Goal: Information Seeking & Learning: Learn about a topic

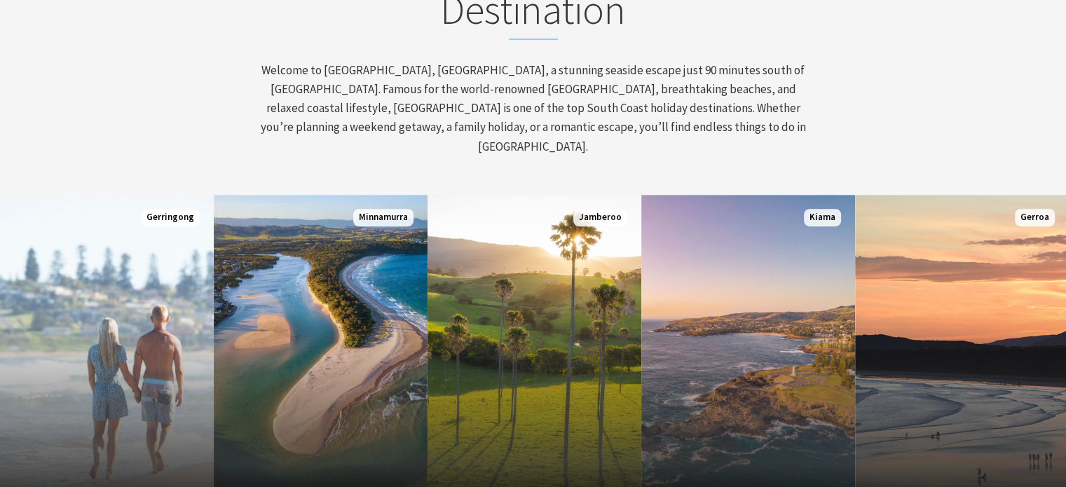
scroll to position [631, 0]
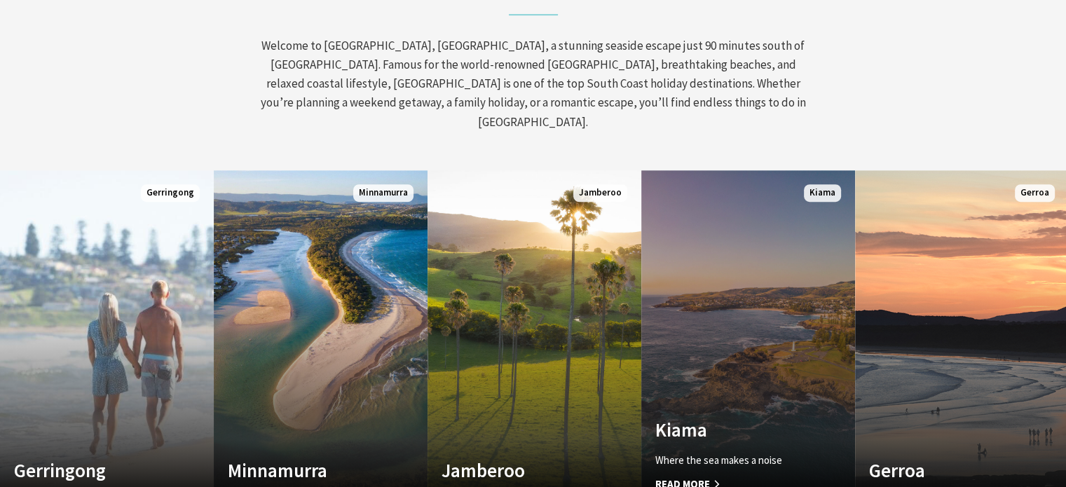
click at [694, 476] on span "Read More" at bounding box center [731, 484] width 153 height 17
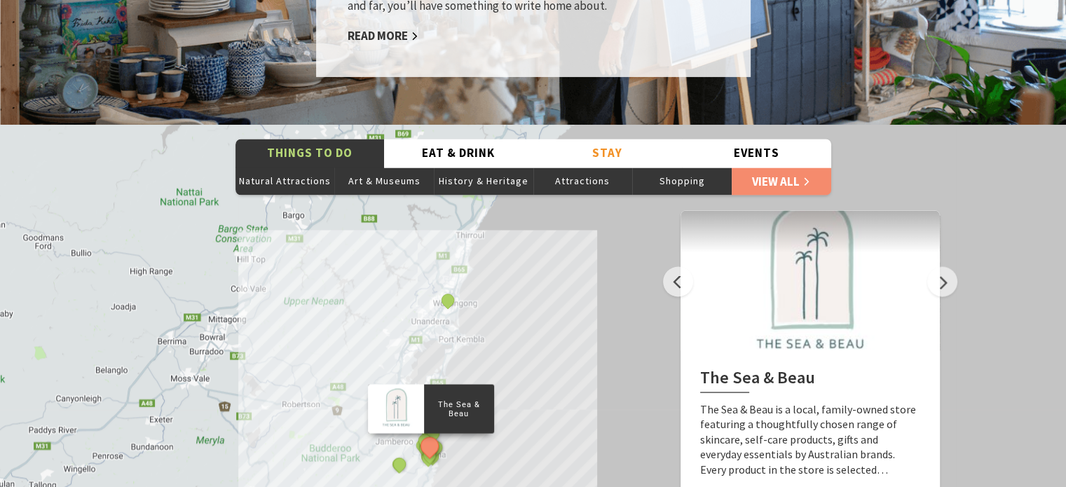
scroll to position [2453, 0]
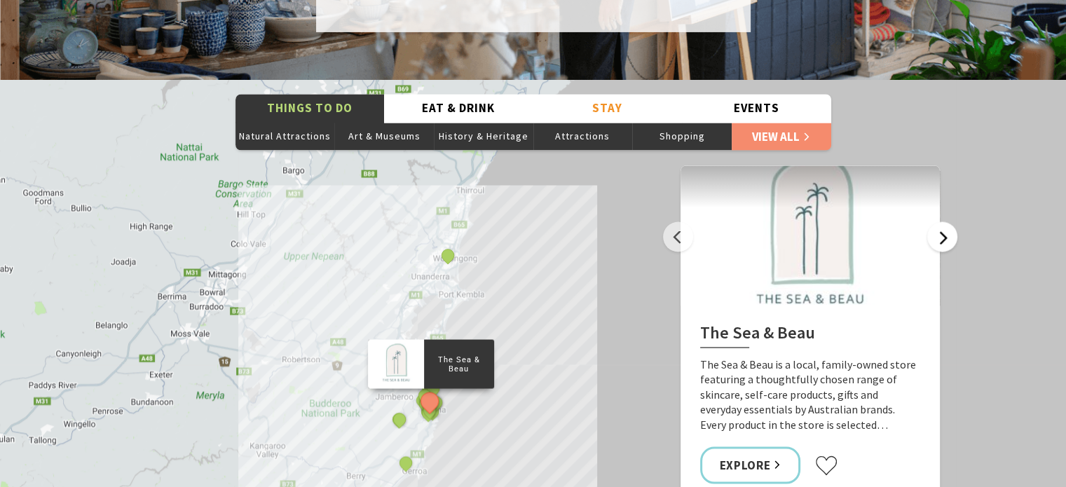
click at [953, 221] on button "Next" at bounding box center [942, 236] width 30 height 30
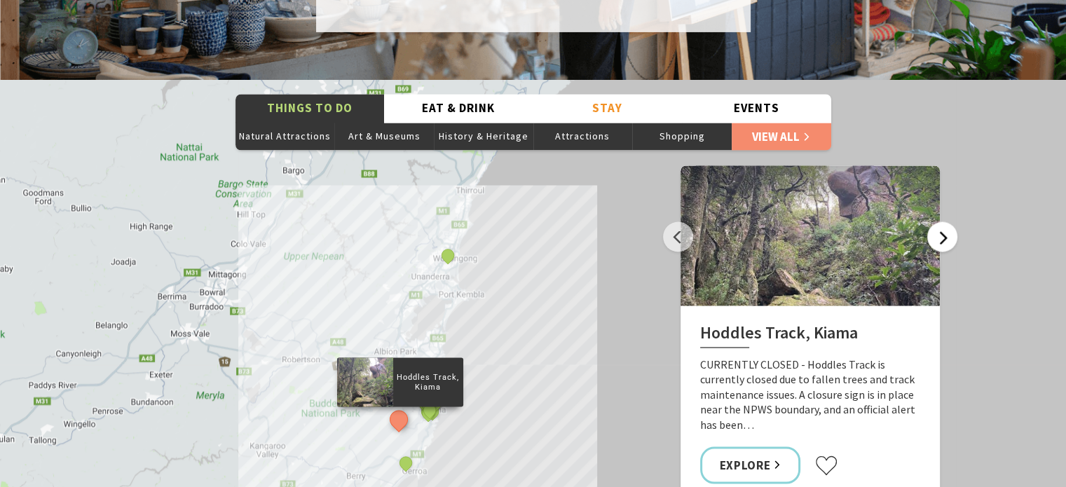
click at [953, 221] on button "Next" at bounding box center [942, 236] width 30 height 30
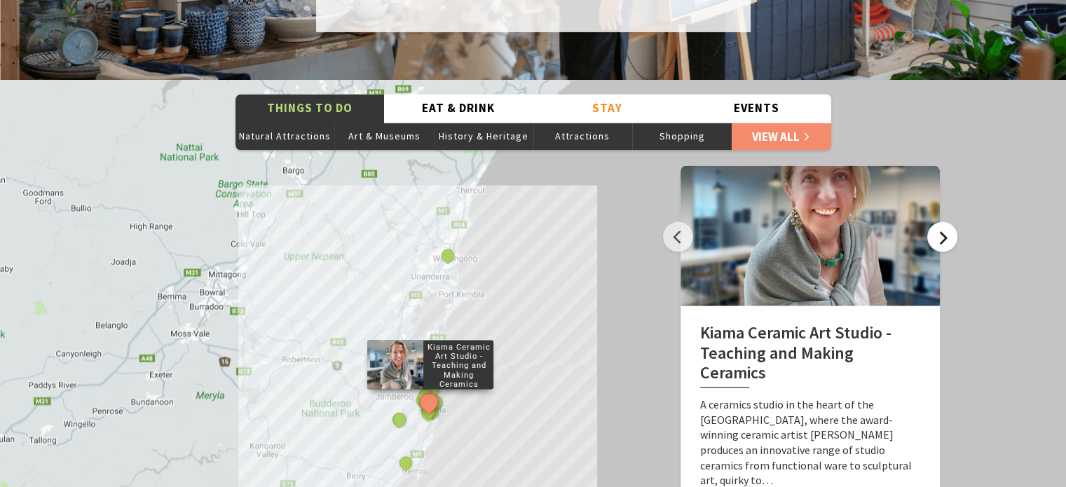
scroll to position [2523, 0]
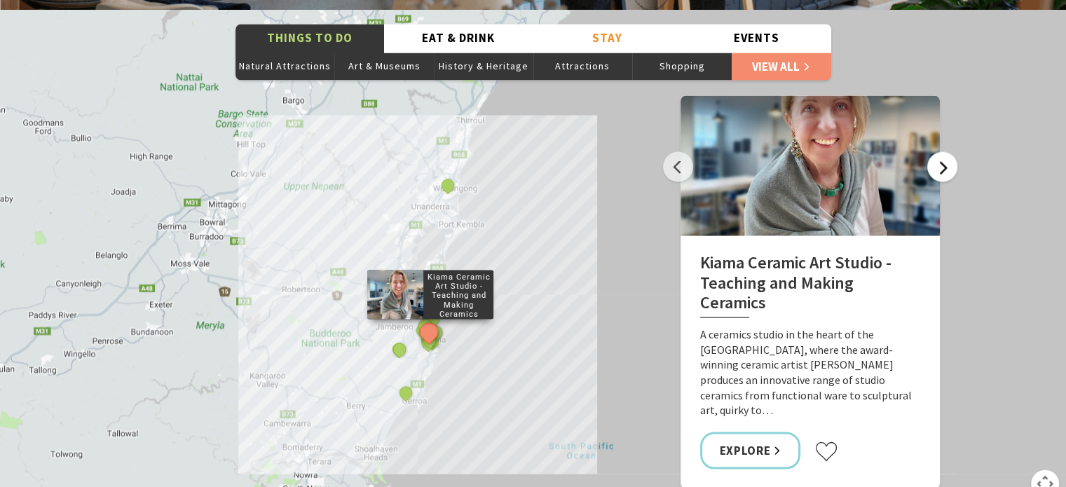
click at [939, 151] on button "Next" at bounding box center [942, 166] width 30 height 30
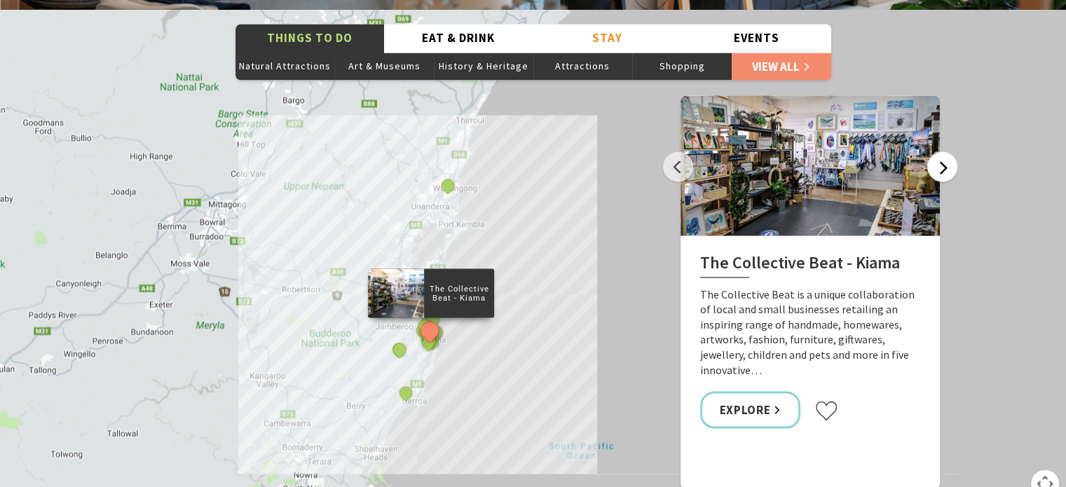
click at [939, 151] on button "Next" at bounding box center [942, 166] width 30 height 30
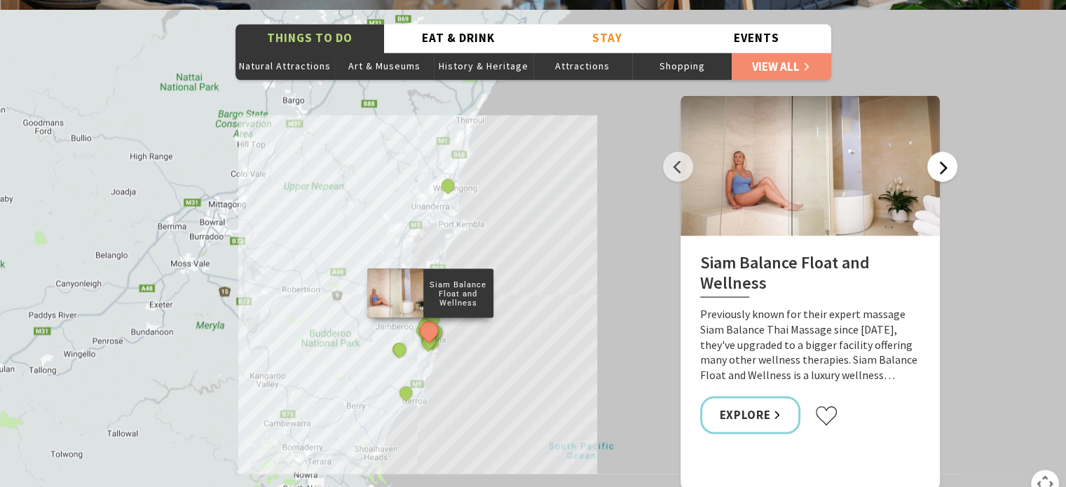
click at [939, 151] on button "Next" at bounding box center [942, 166] width 30 height 30
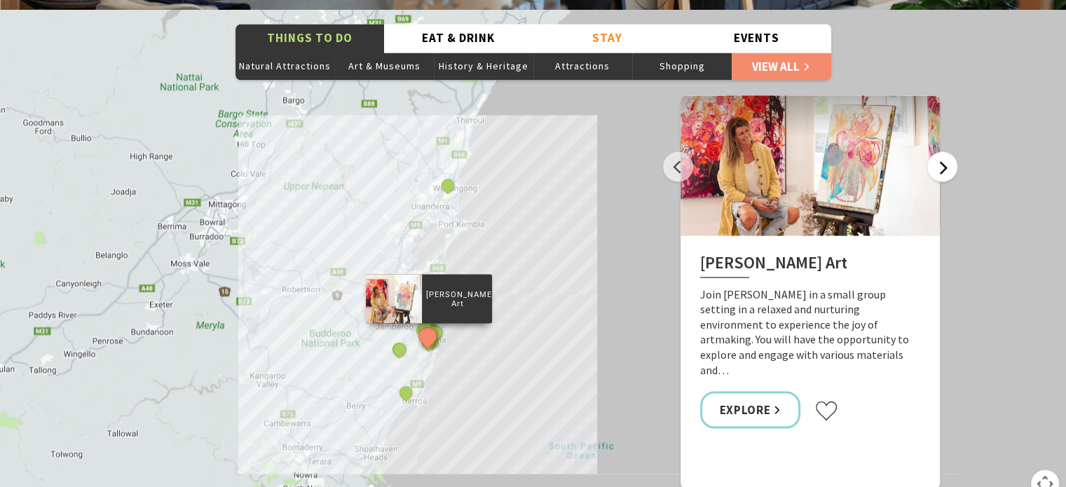
click at [939, 151] on button "Next" at bounding box center [942, 166] width 30 height 30
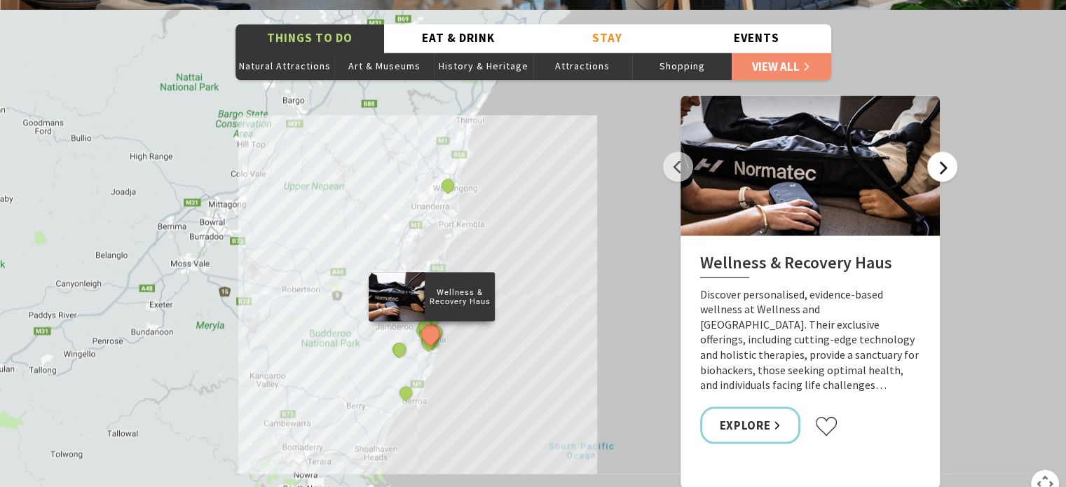
click at [939, 151] on button "Next" at bounding box center [942, 166] width 30 height 30
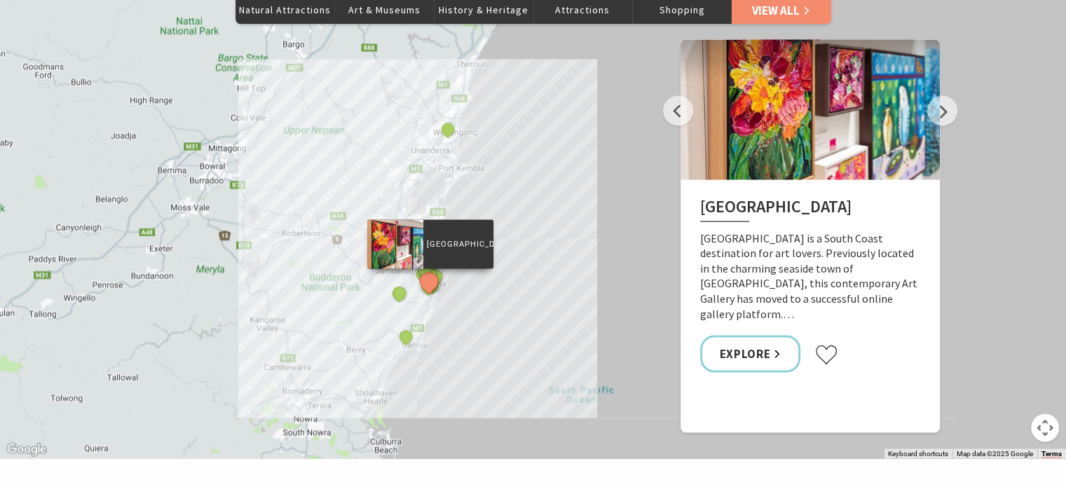
scroll to position [2593, 0]
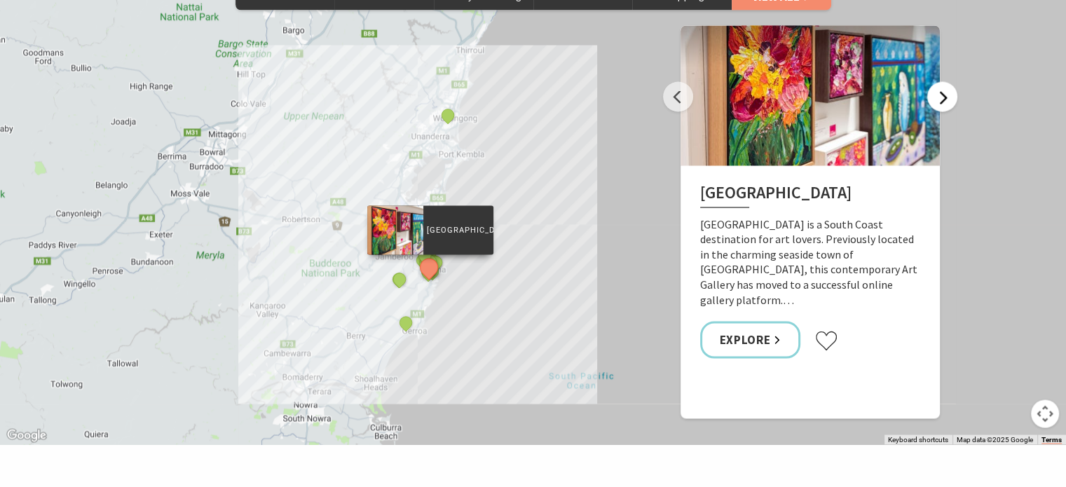
click at [937, 81] on button "Next" at bounding box center [942, 96] width 30 height 30
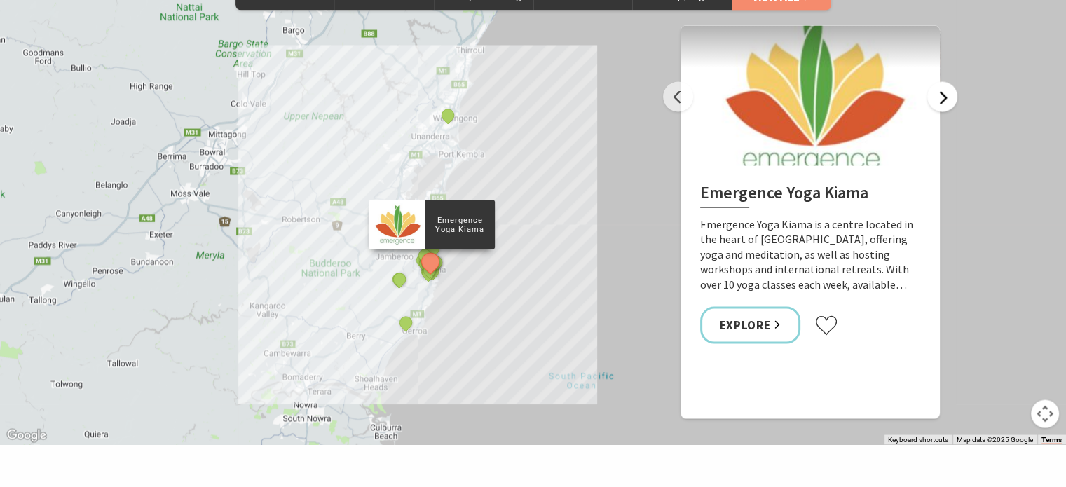
click at [937, 81] on button "Next" at bounding box center [942, 96] width 30 height 30
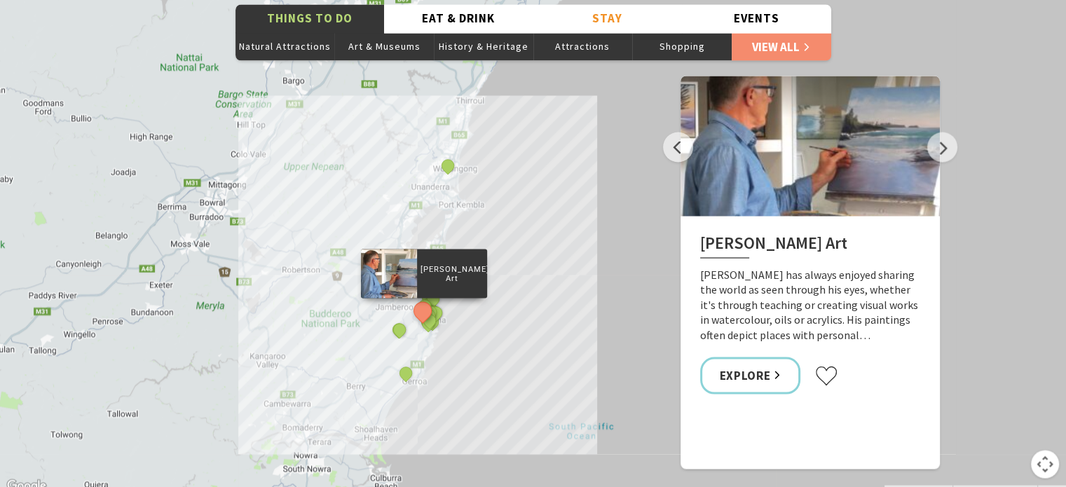
scroll to position [2523, 0]
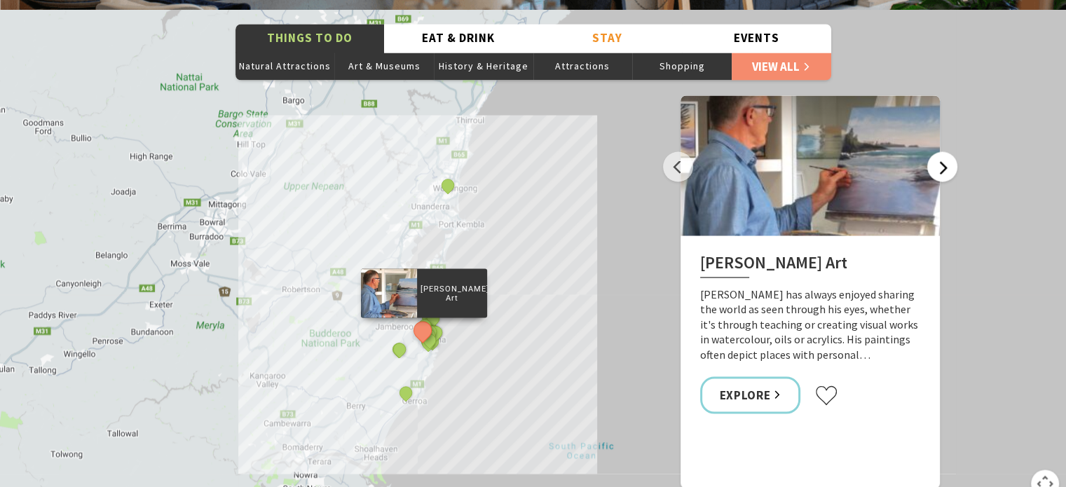
click at [936, 151] on button "Next" at bounding box center [942, 166] width 30 height 30
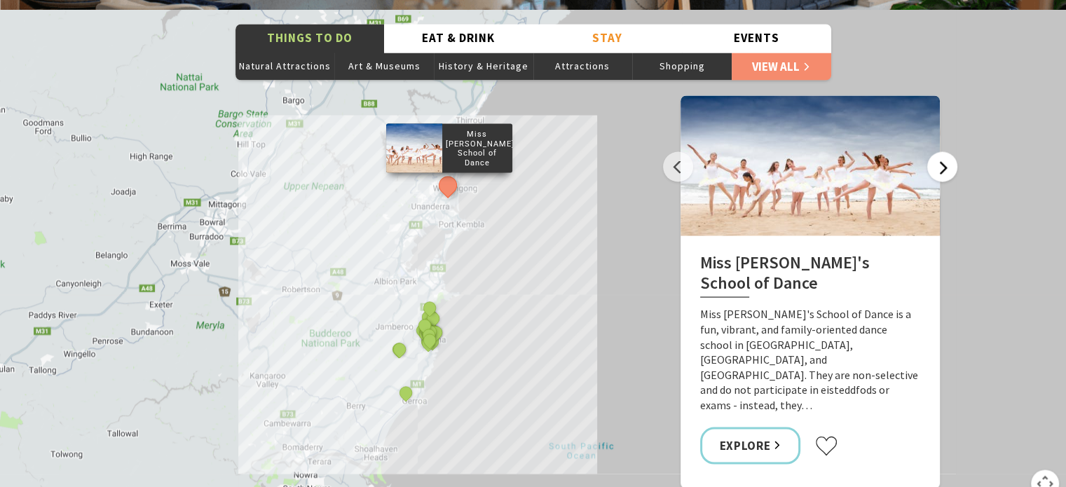
click at [936, 151] on button "Next" at bounding box center [942, 166] width 30 height 30
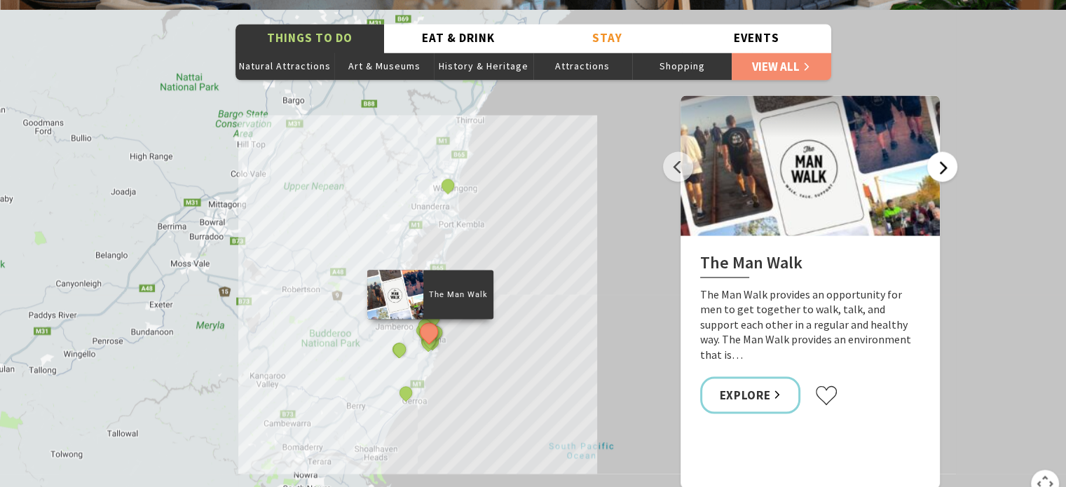
click at [940, 151] on button "Next" at bounding box center [942, 166] width 30 height 30
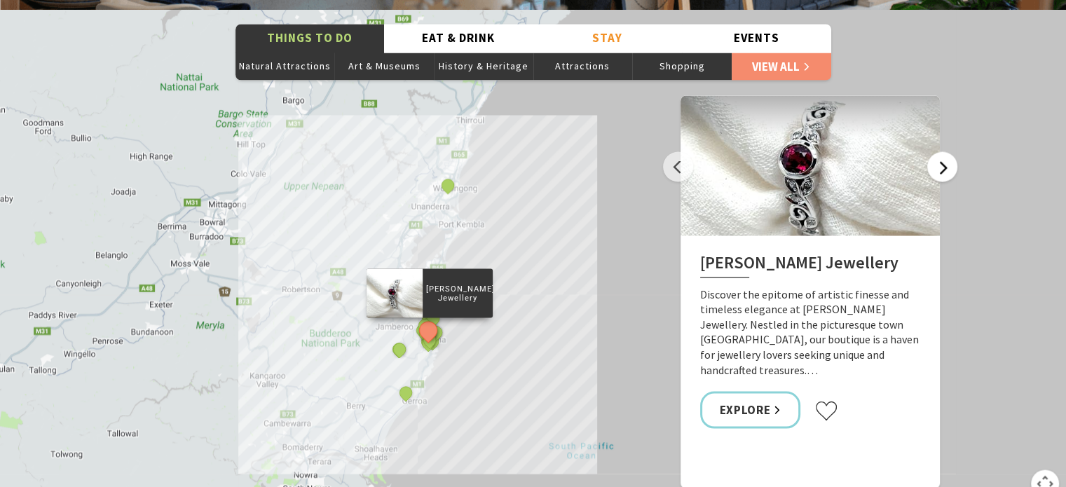
click at [950, 151] on button "Next" at bounding box center [942, 166] width 30 height 30
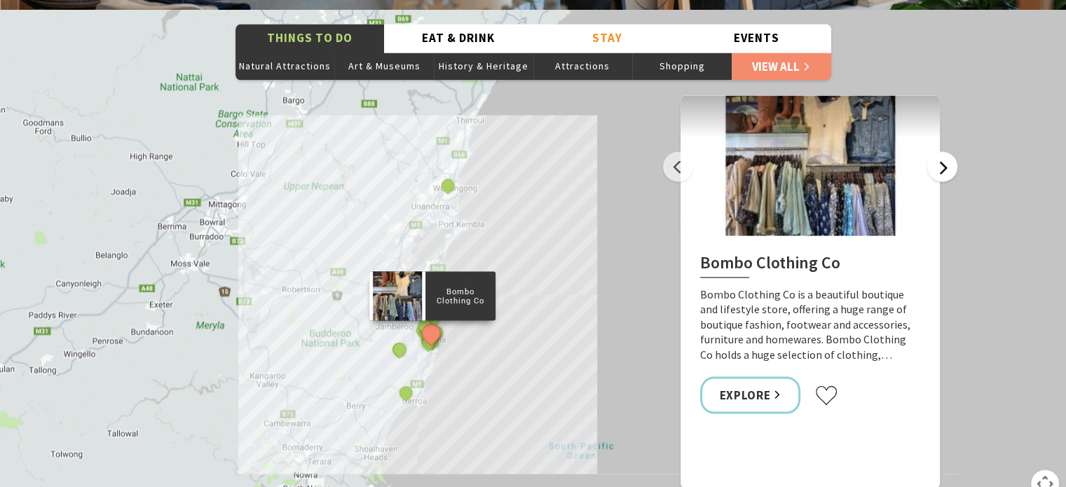
click at [950, 151] on button "Next" at bounding box center [942, 166] width 30 height 30
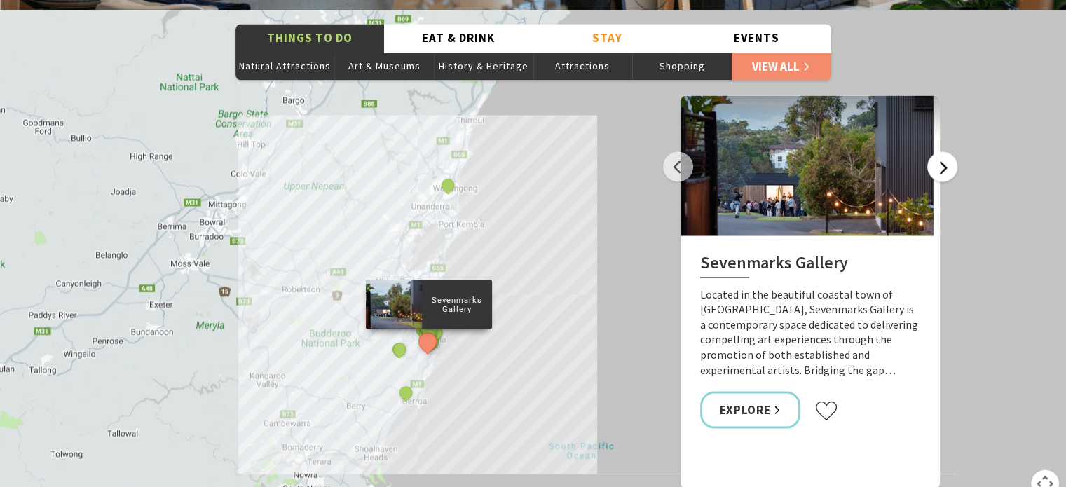
click at [950, 151] on button "Next" at bounding box center [942, 166] width 30 height 30
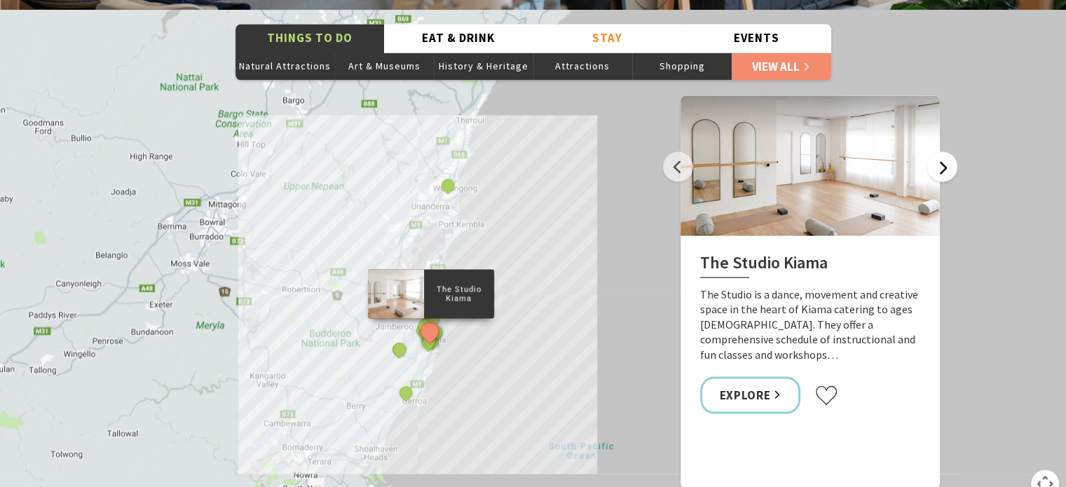
click at [950, 151] on button "Next" at bounding box center [942, 166] width 30 height 30
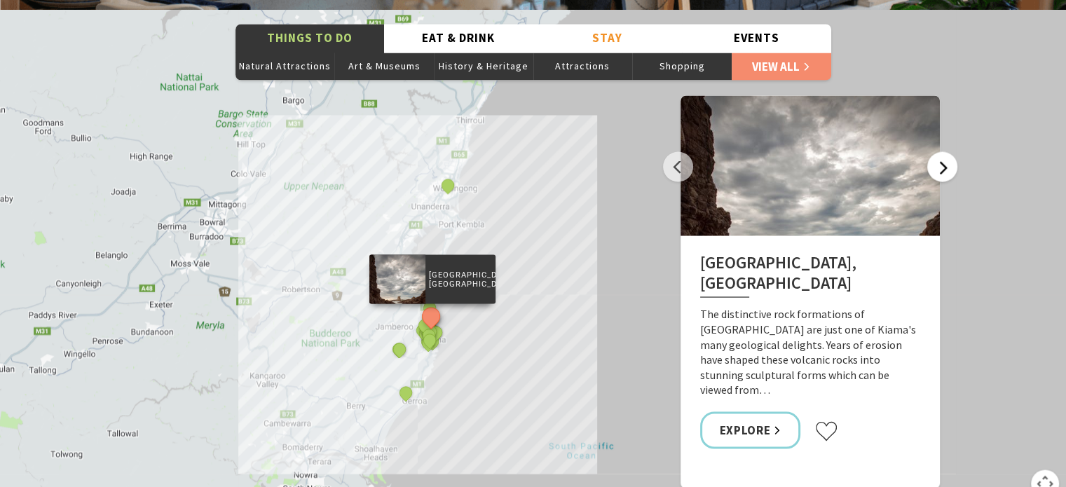
click at [933, 151] on button "Next" at bounding box center [942, 166] width 30 height 30
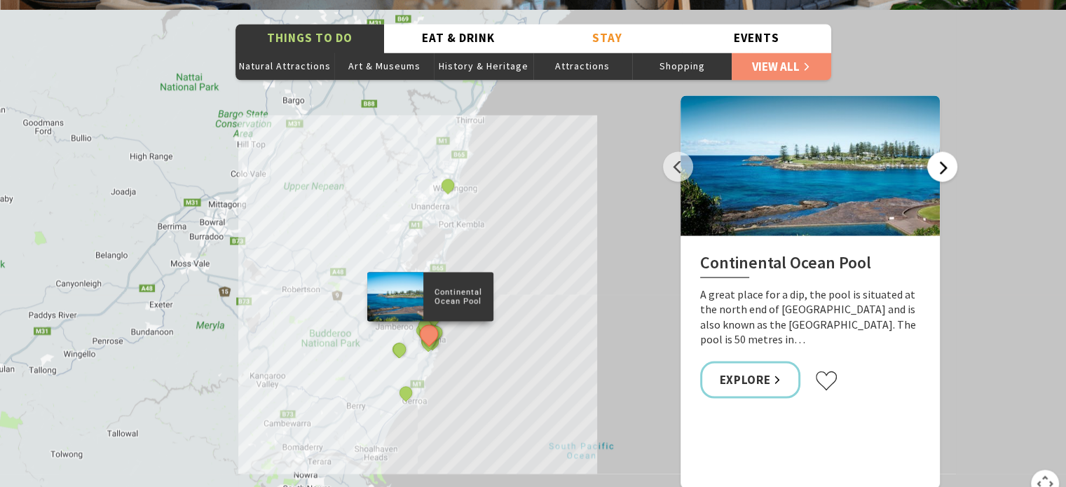
click at [933, 151] on button "Next" at bounding box center [942, 166] width 30 height 30
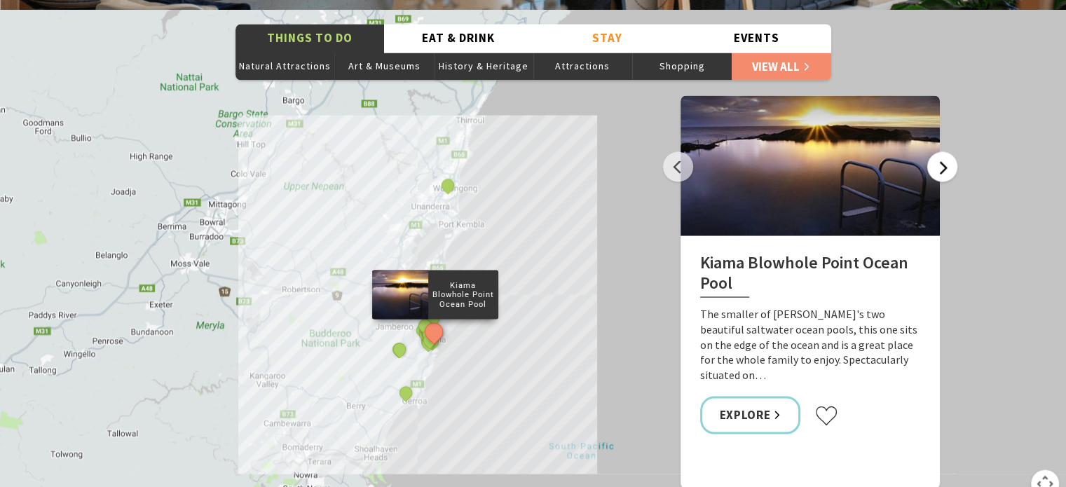
click at [933, 151] on button "Next" at bounding box center [942, 166] width 30 height 30
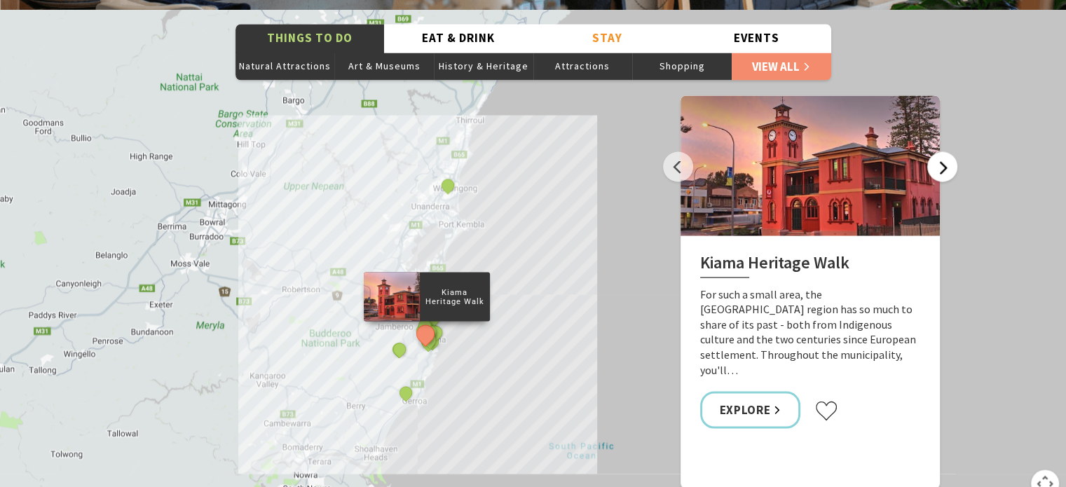
click at [933, 151] on button "Next" at bounding box center [942, 166] width 30 height 30
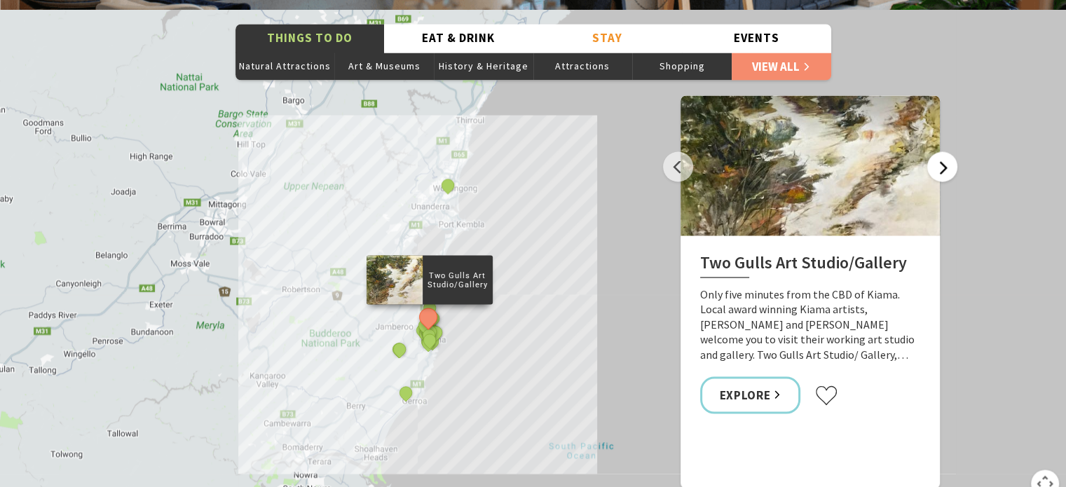
click at [933, 151] on button "Next" at bounding box center [942, 166] width 30 height 30
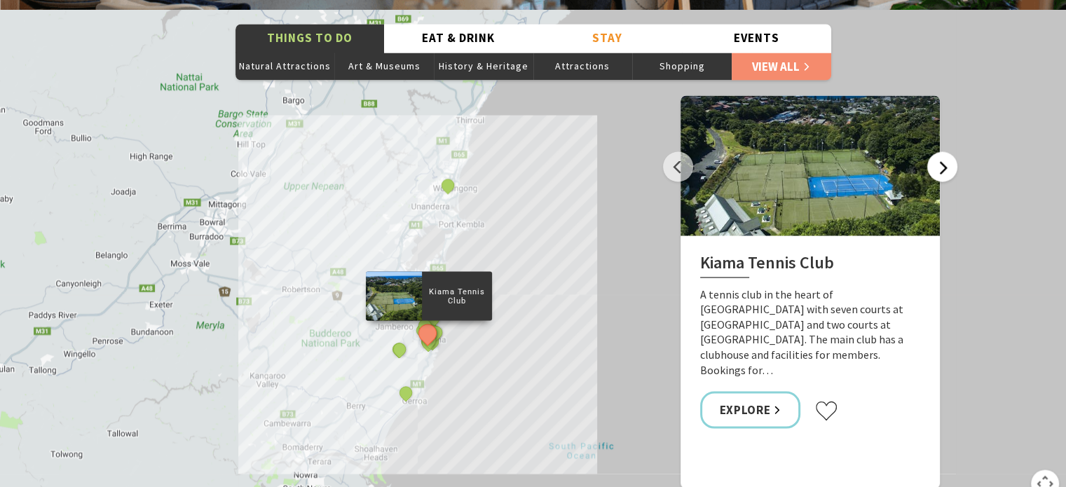
click at [939, 151] on button "Next" at bounding box center [942, 166] width 30 height 30
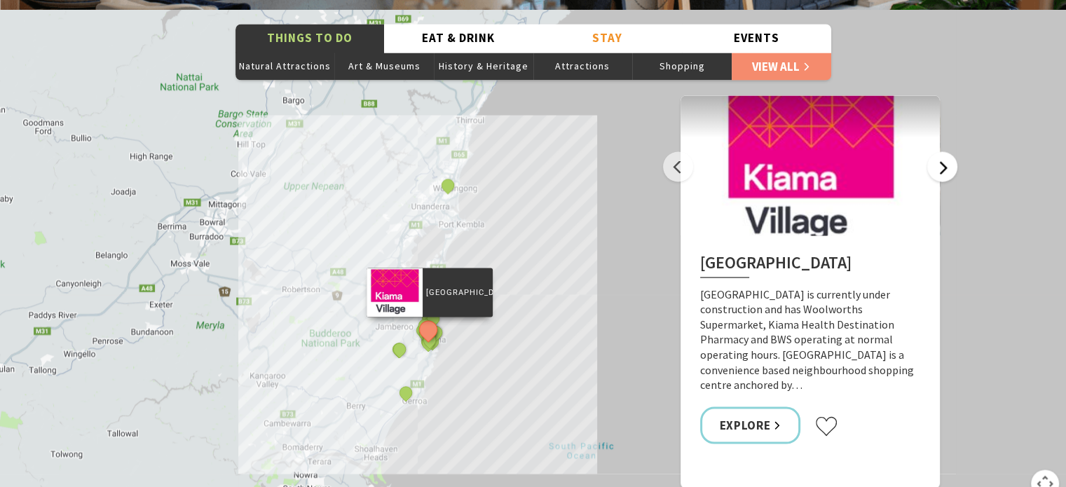
click at [939, 151] on button "Next" at bounding box center [942, 166] width 30 height 30
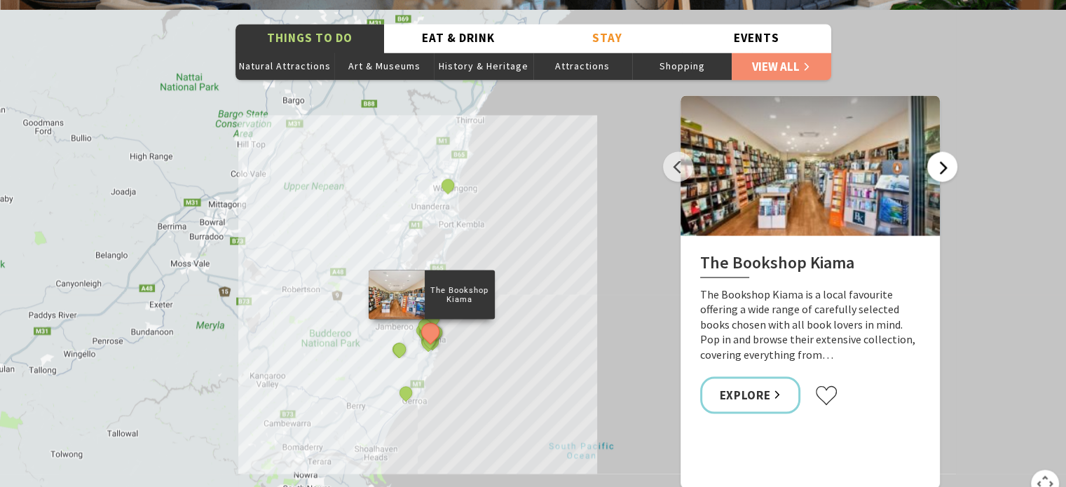
click at [939, 151] on button "Next" at bounding box center [942, 166] width 30 height 30
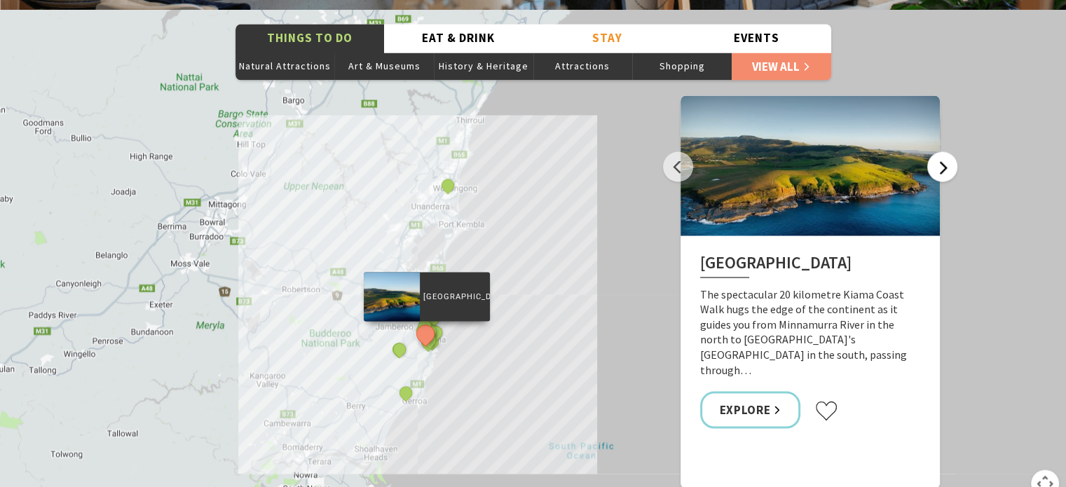
click at [939, 151] on button "Next" at bounding box center [942, 166] width 30 height 30
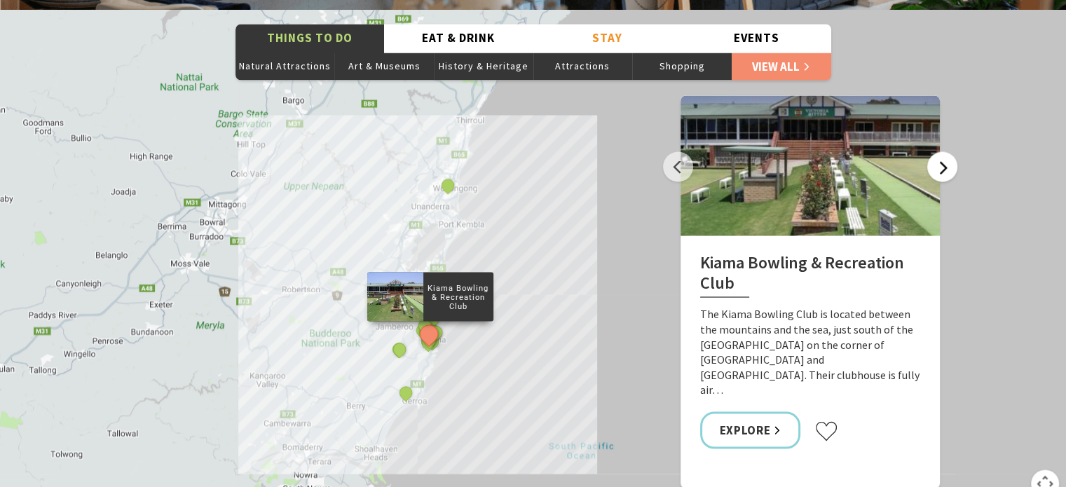
click at [939, 151] on button "Next" at bounding box center [942, 166] width 30 height 30
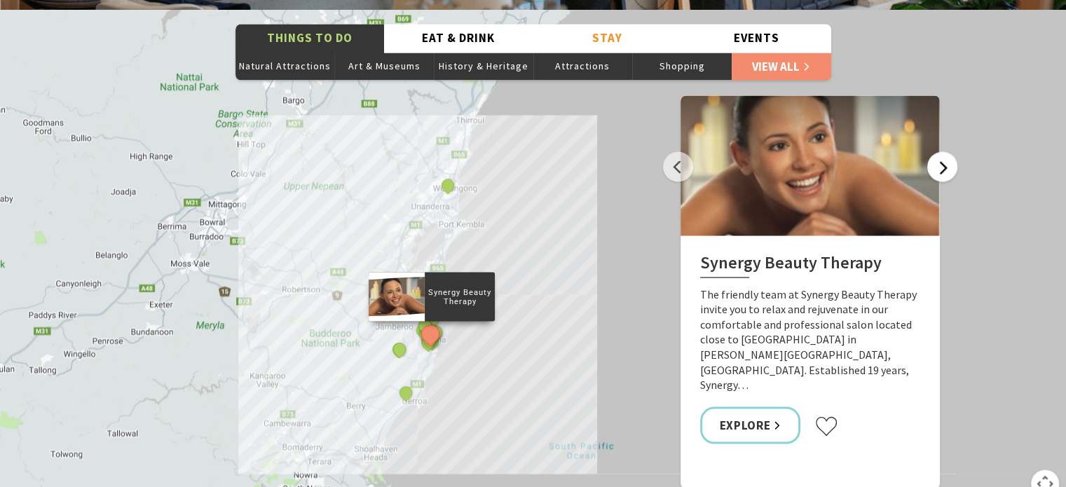
click at [939, 151] on button "Next" at bounding box center [942, 166] width 30 height 30
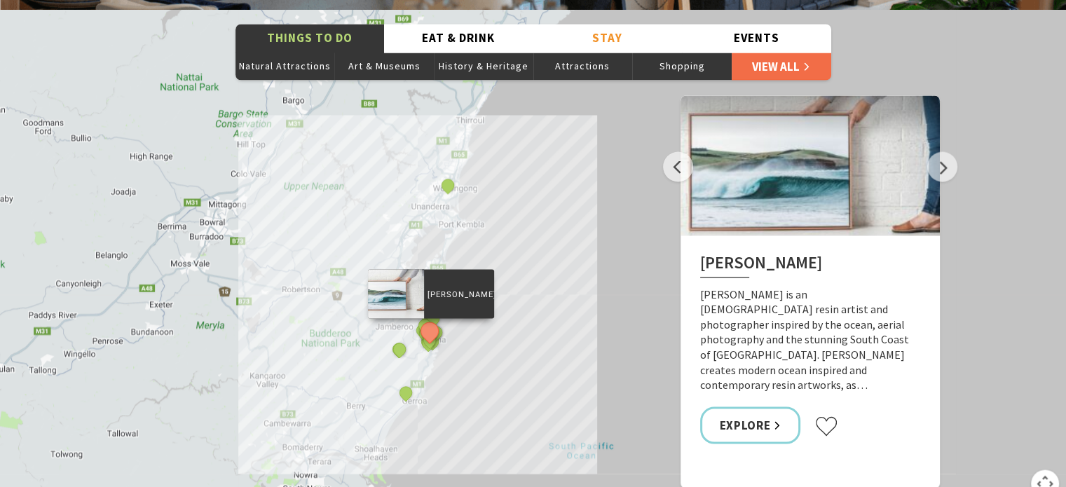
click at [770, 52] on link "View All" at bounding box center [782, 66] width 100 height 28
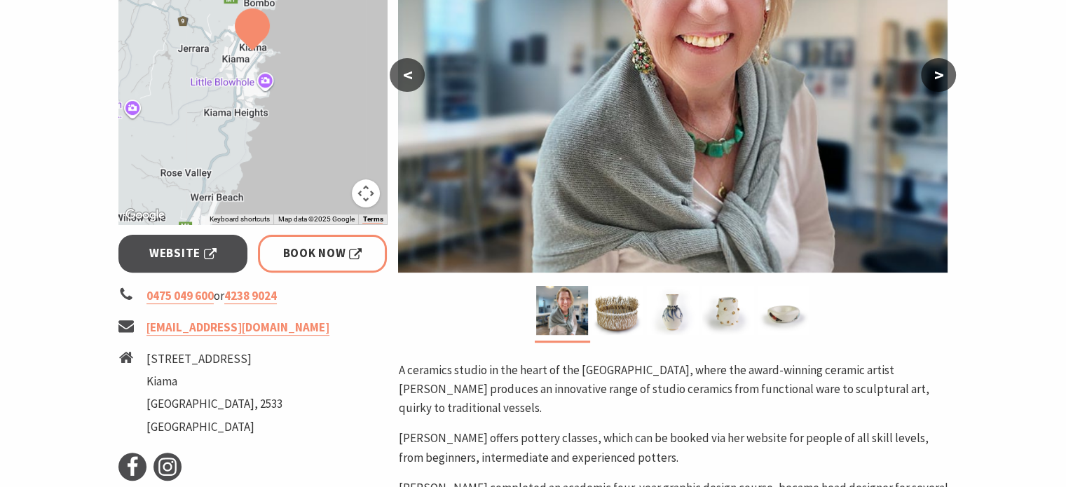
scroll to position [420, 0]
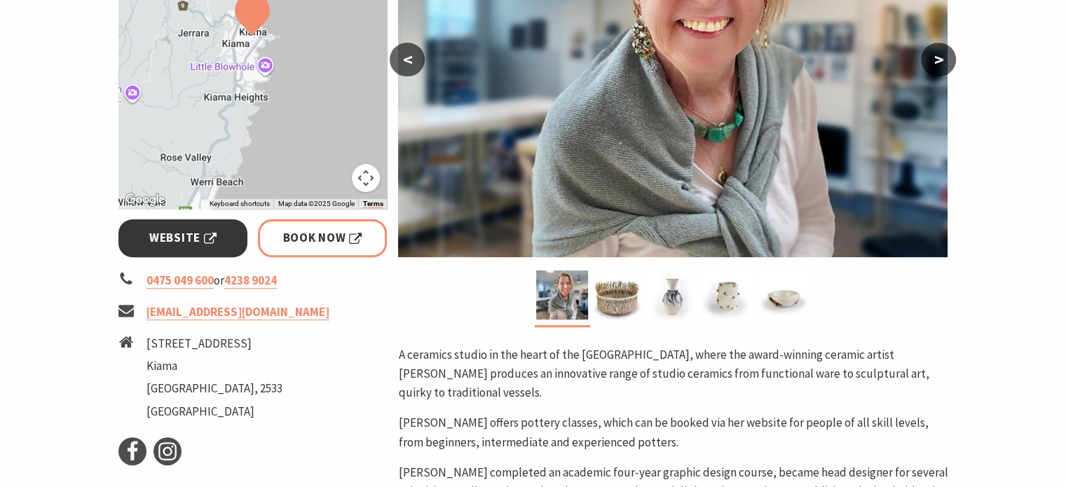
click at [188, 237] on span "Website" at bounding box center [182, 237] width 67 height 19
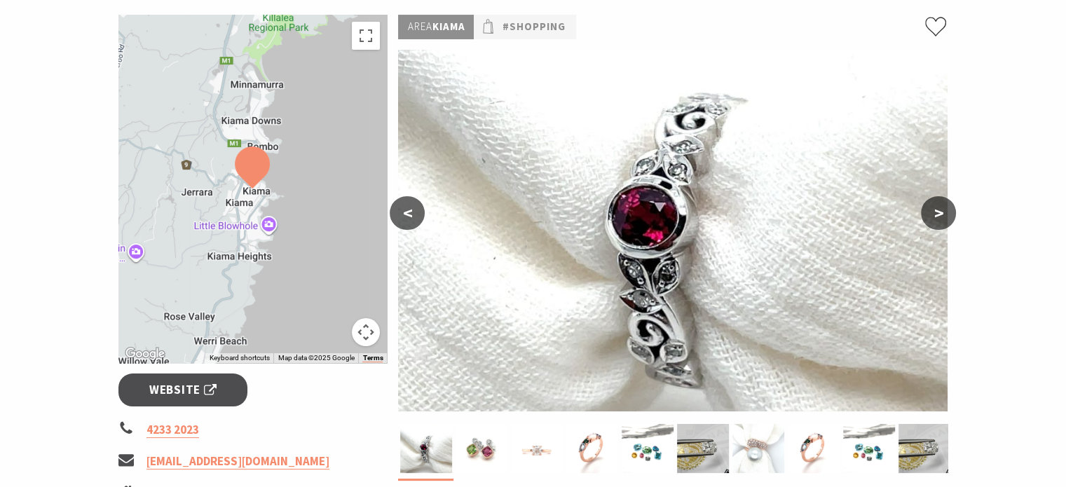
scroll to position [280, 0]
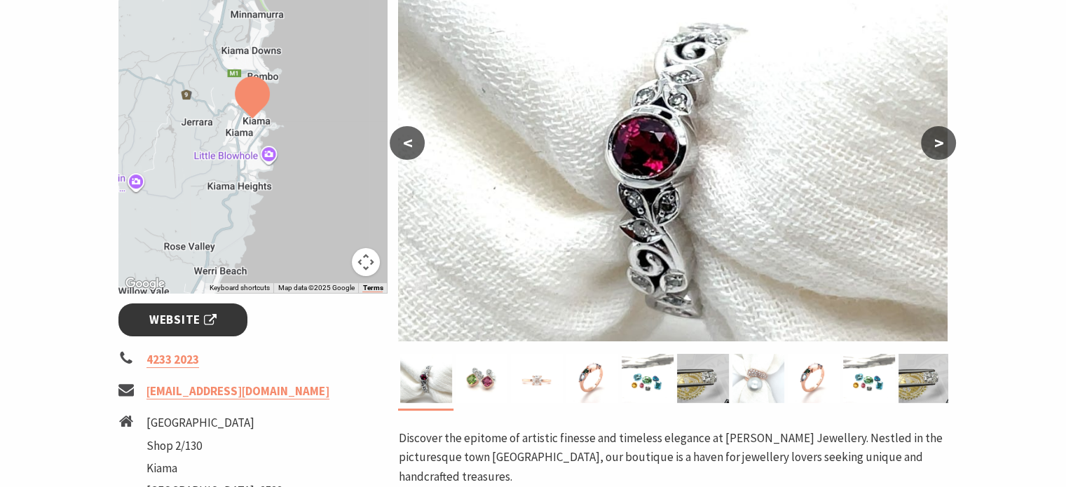
click at [179, 318] on span "Website" at bounding box center [182, 319] width 67 height 19
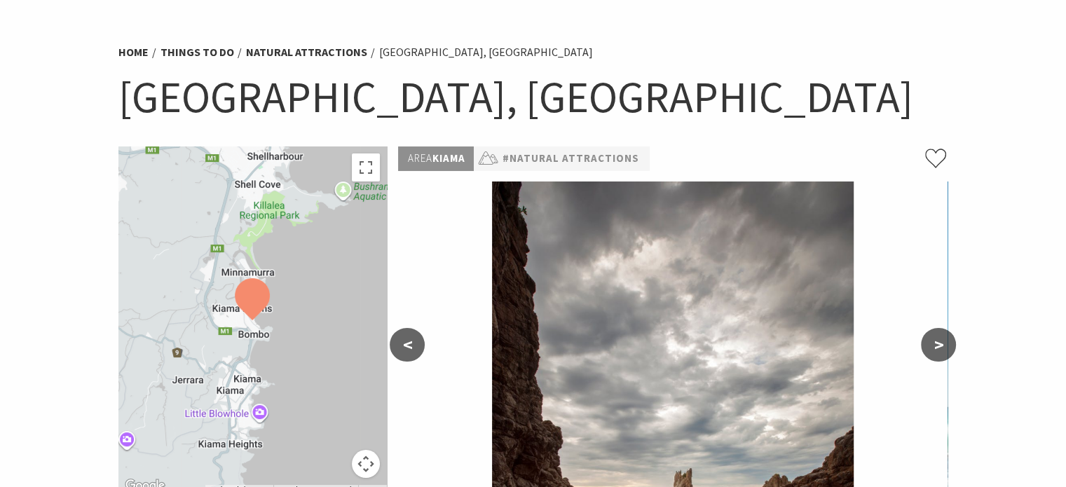
scroll to position [280, 0]
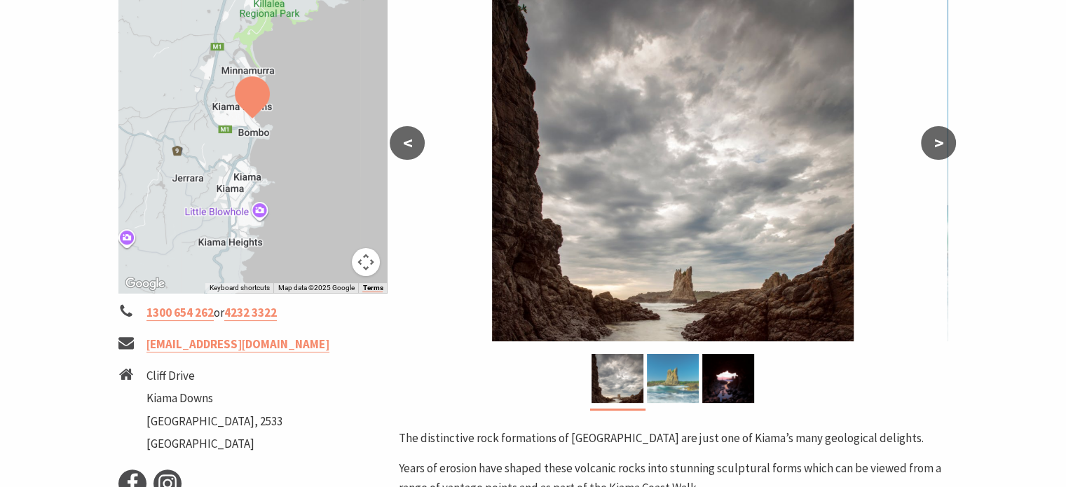
click at [683, 376] on img at bounding box center [673, 378] width 52 height 49
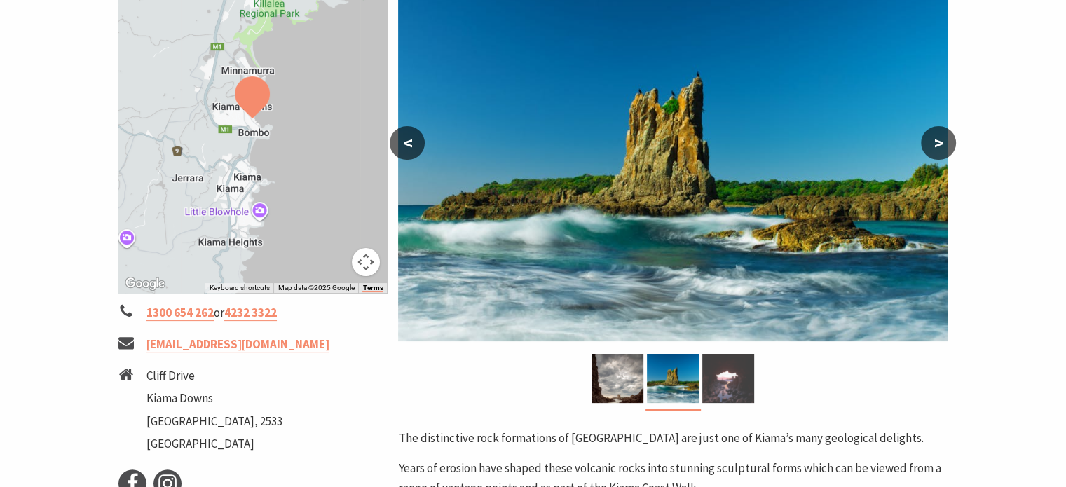
click at [723, 378] on img at bounding box center [728, 378] width 52 height 49
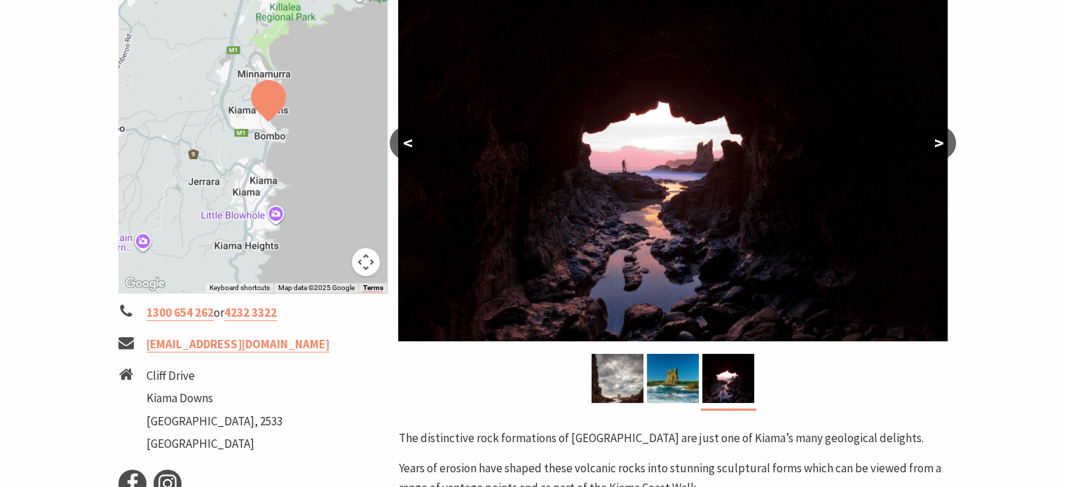
drag, startPoint x: 285, startPoint y: 210, endPoint x: 298, endPoint y: 217, distance: 14.8
click at [298, 217] on div at bounding box center [252, 119] width 269 height 348
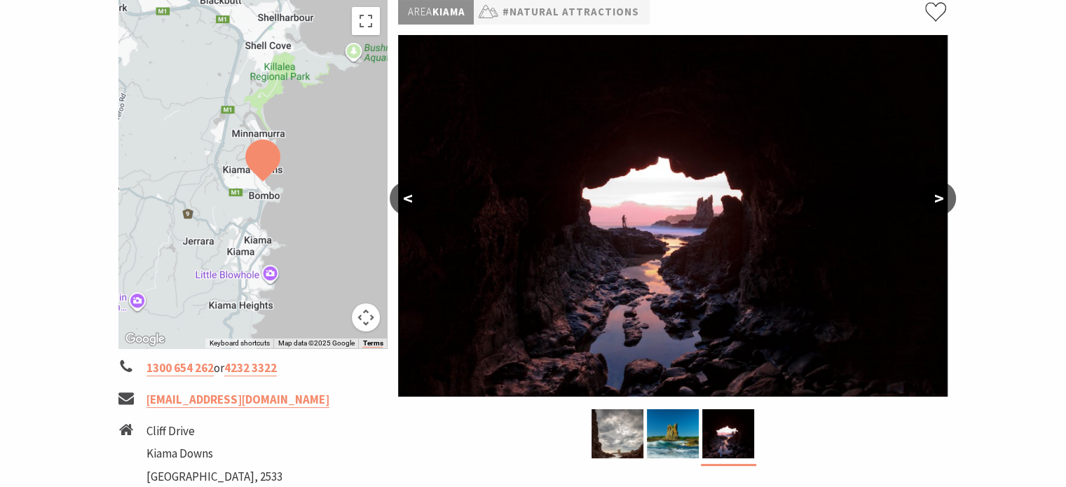
scroll to position [140, 0]
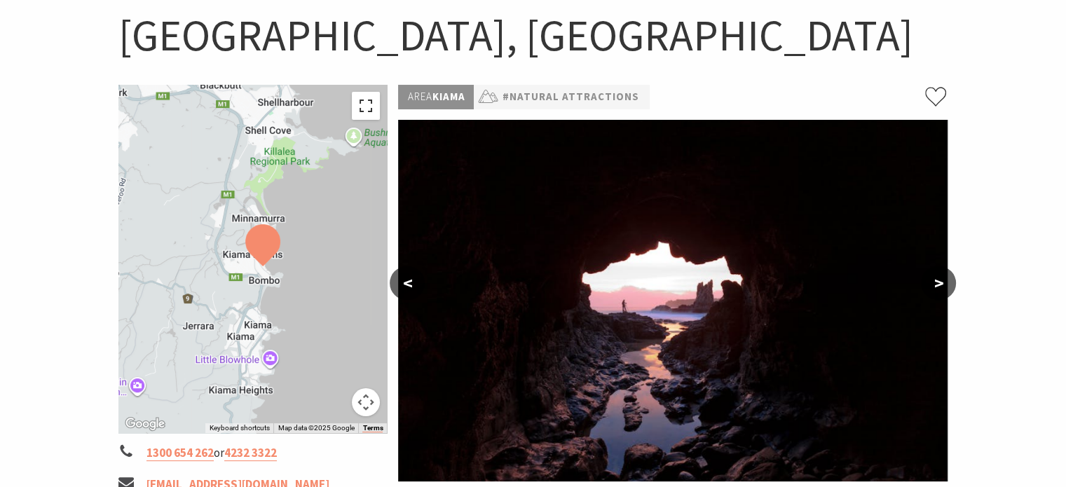
click at [370, 105] on button "Toggle fullscreen view" at bounding box center [366, 106] width 28 height 28
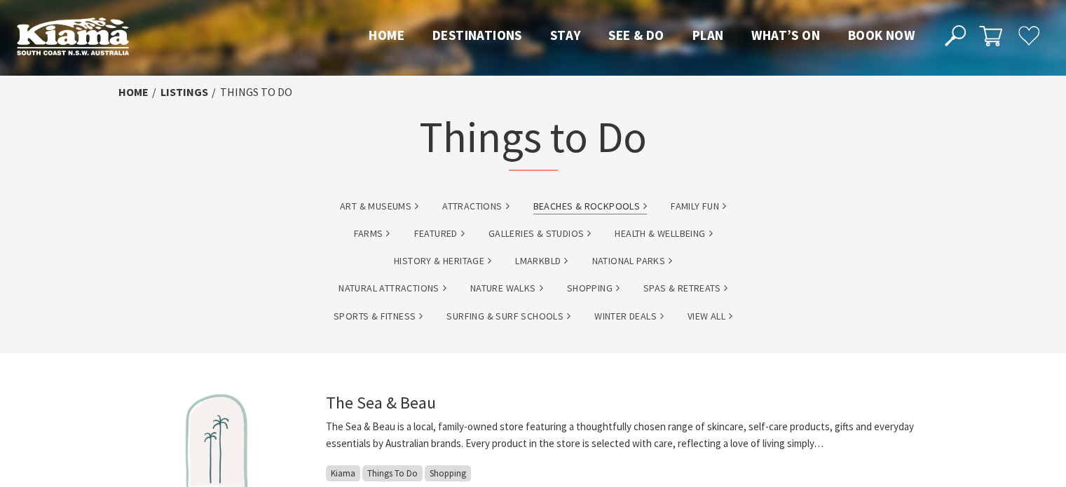
click at [577, 206] on link "Beaches & Rockpools" at bounding box center [590, 206] width 114 height 16
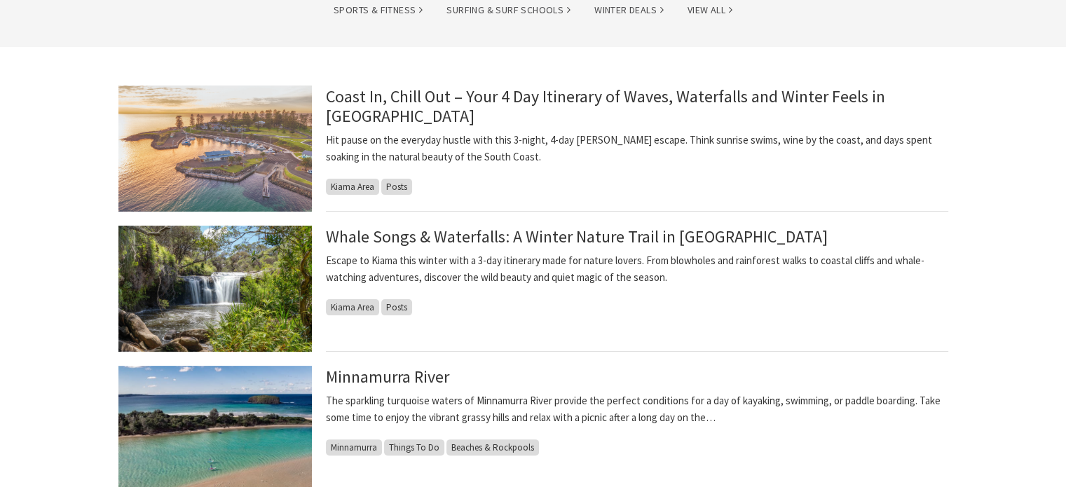
scroll to position [350, 0]
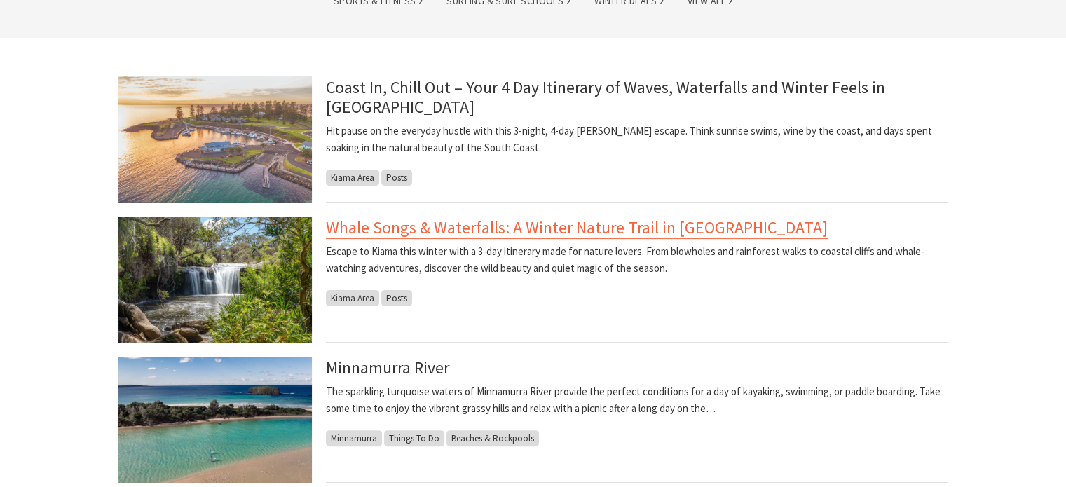
click at [628, 229] on link "Whale Songs & Waterfalls: A Winter Nature Trail in [GEOGRAPHIC_DATA]" at bounding box center [577, 228] width 502 height 22
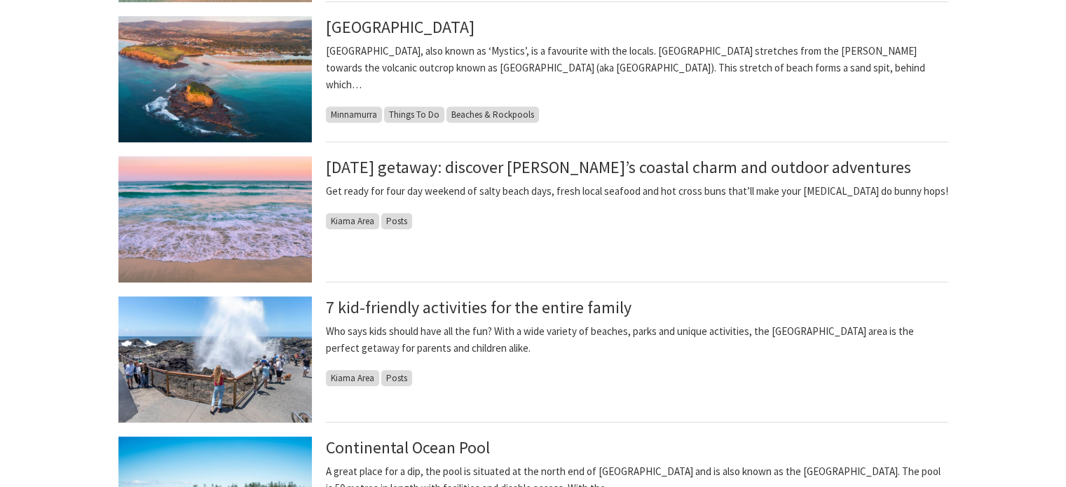
scroll to position [841, 0]
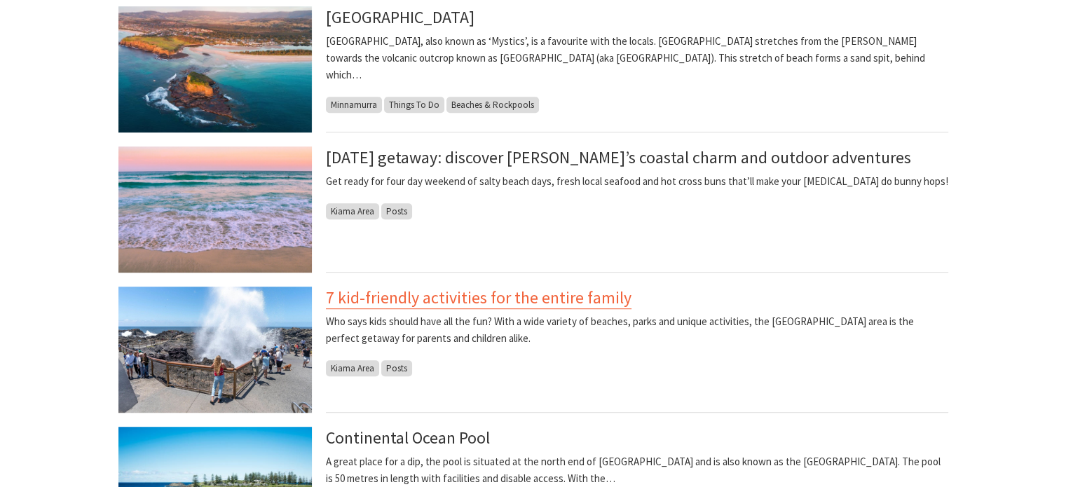
click at [500, 296] on link "7 kid-friendly activities for the entire family" at bounding box center [479, 298] width 306 height 22
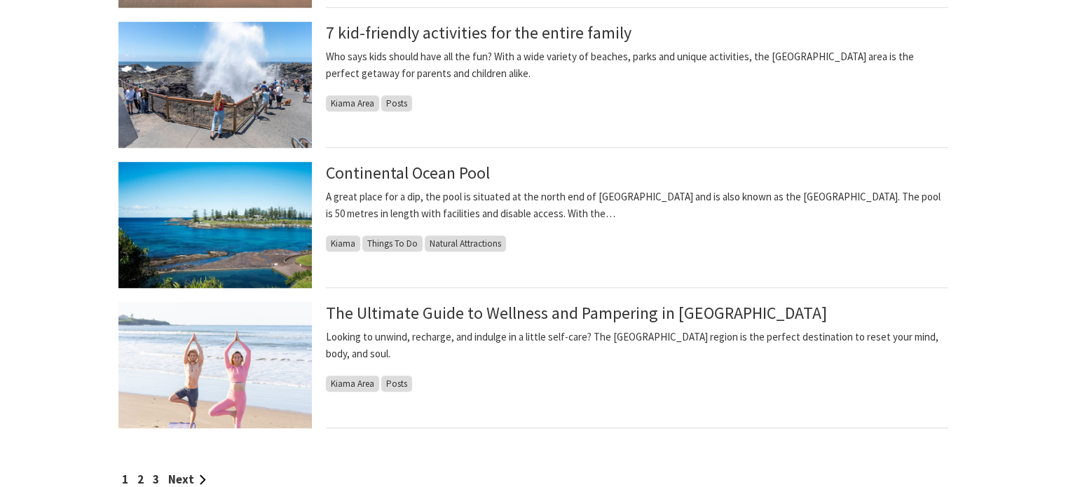
scroll to position [1121, 0]
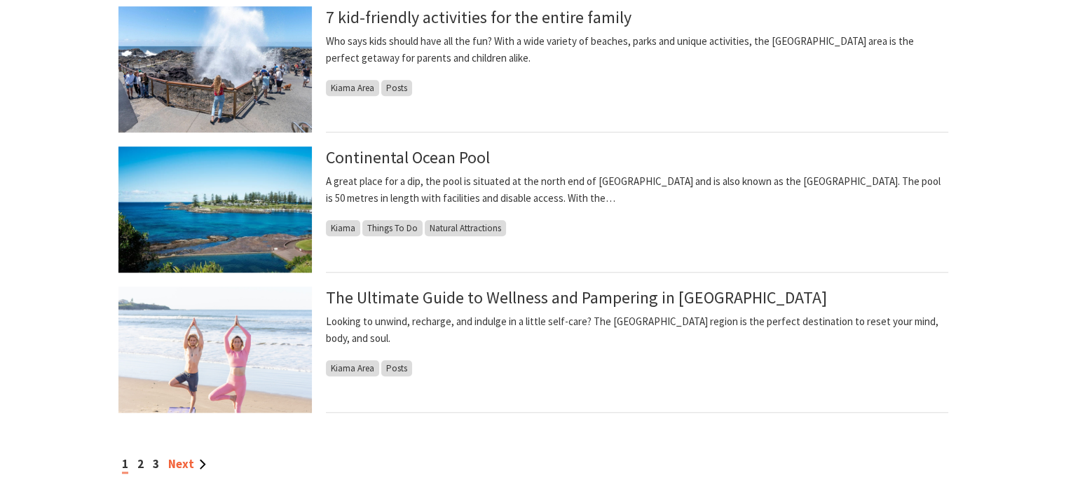
click at [182, 462] on link "Next" at bounding box center [187, 463] width 38 height 15
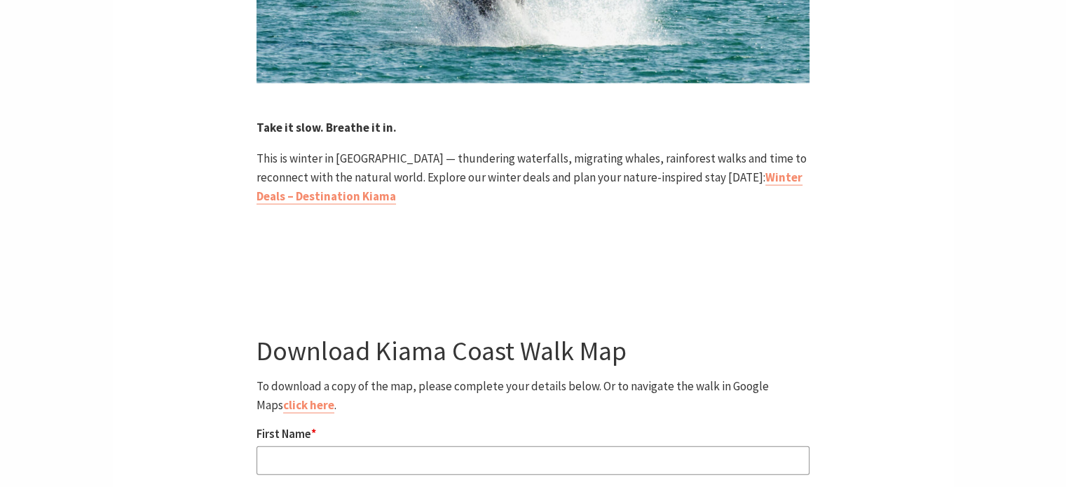
scroll to position [3434, 0]
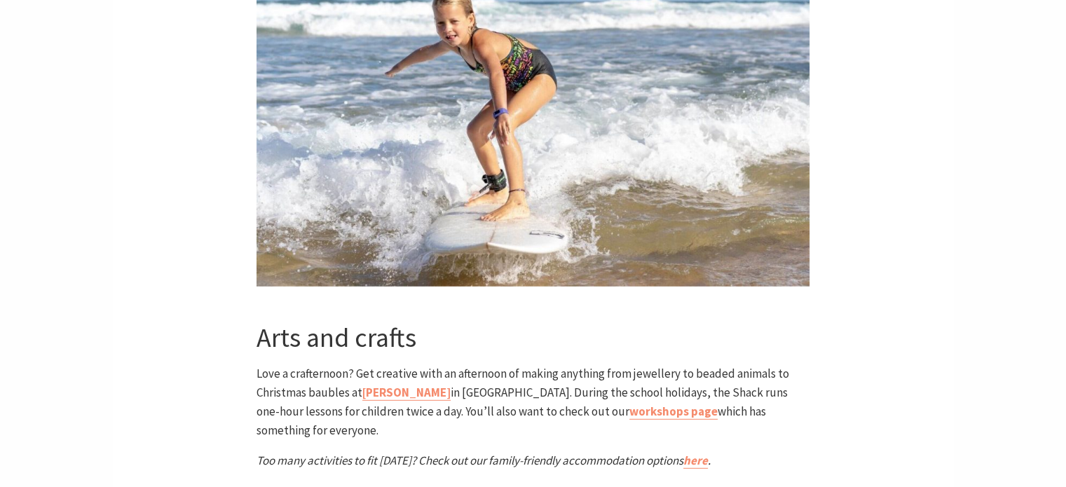
scroll to position [4345, 0]
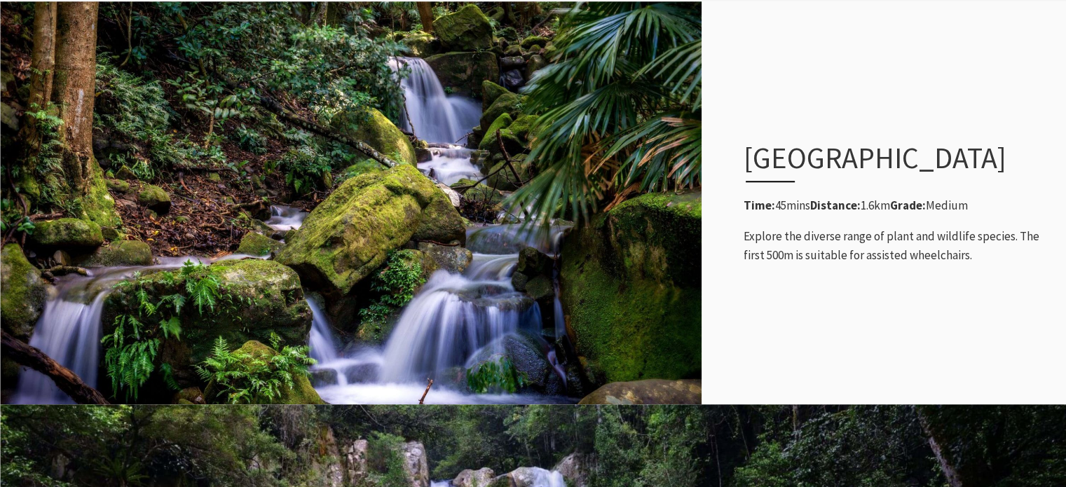
scroll to position [1191, 0]
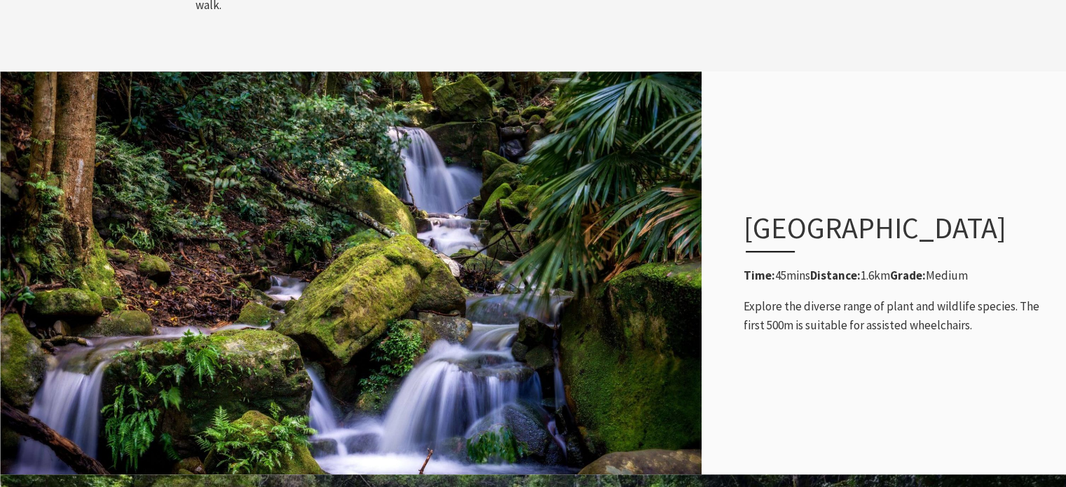
drag, startPoint x: 814, startPoint y: 223, endPoint x: 741, endPoint y: 185, distance: 81.5
click at [741, 185] on div "Rainforest Loop Walk Time: 45mins Distance: 1.6km Grade: Medium Explore the div…" at bounding box center [898, 272] width 336 height 181
copy h3 "Rainforest Loop Walk"
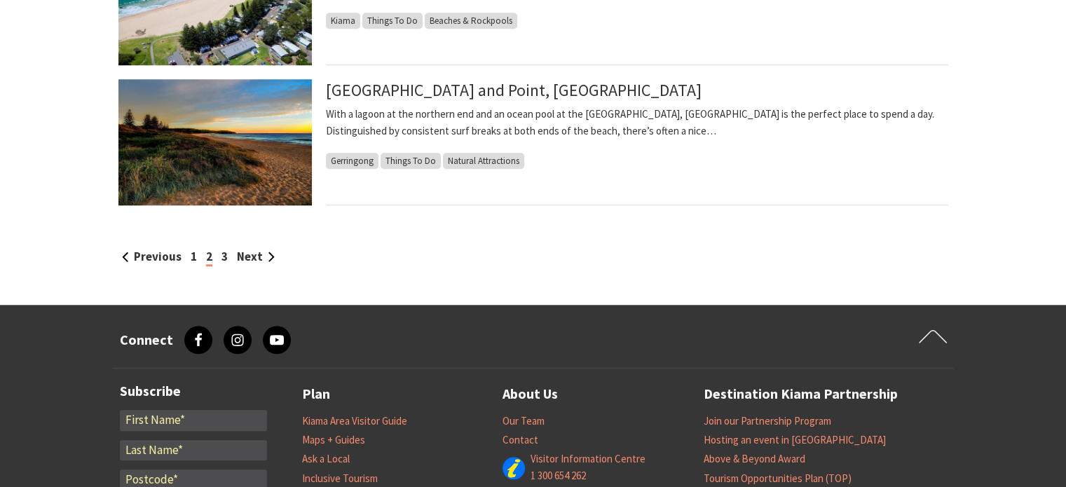
scroll to position [1332, 0]
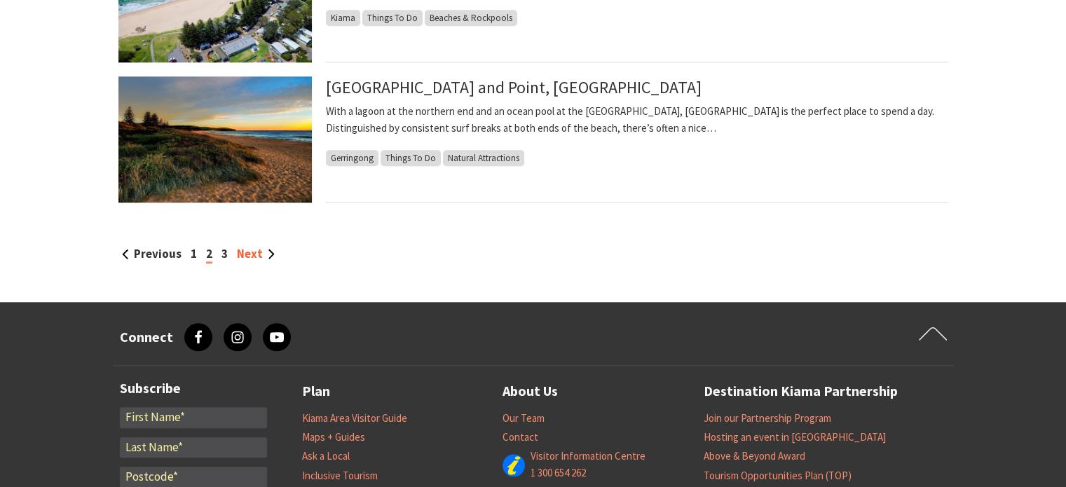
click at [247, 249] on link "Next" at bounding box center [256, 253] width 38 height 15
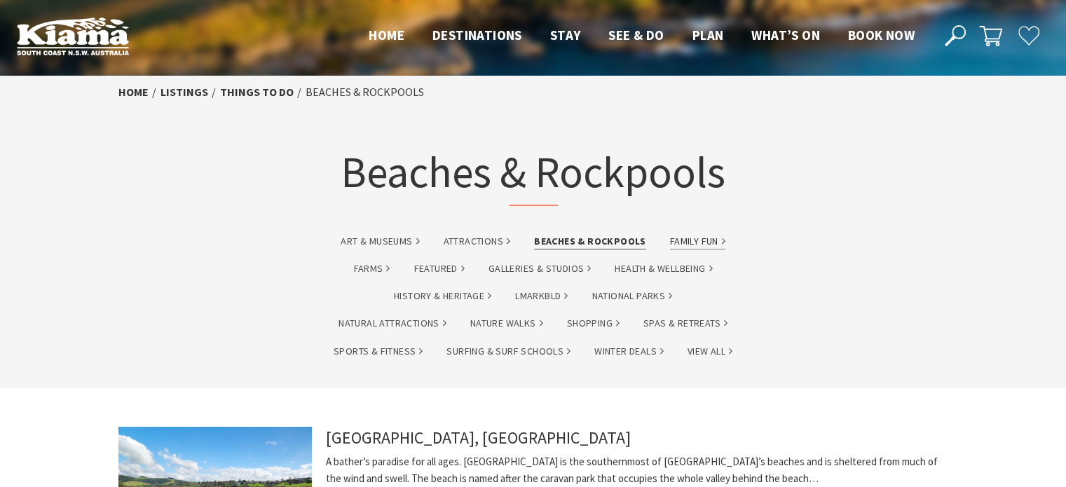
click at [704, 242] on link "Family Fun" at bounding box center [697, 241] width 55 height 16
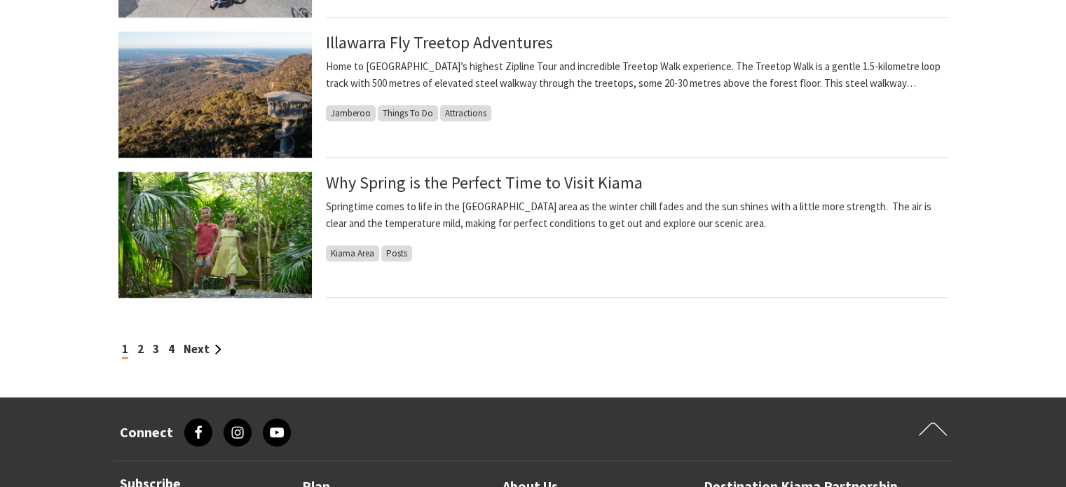
scroll to position [1261, 0]
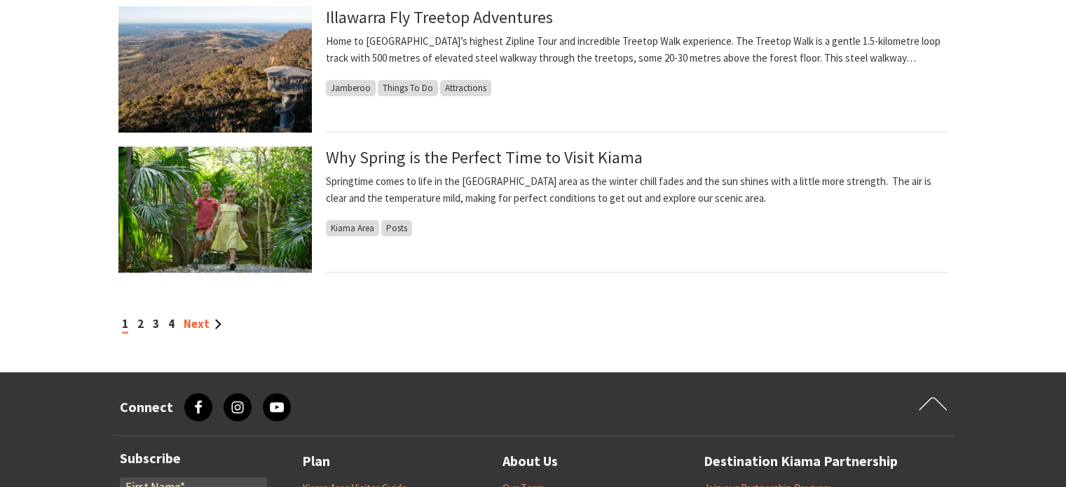
click at [196, 323] on link "Next" at bounding box center [203, 323] width 38 height 15
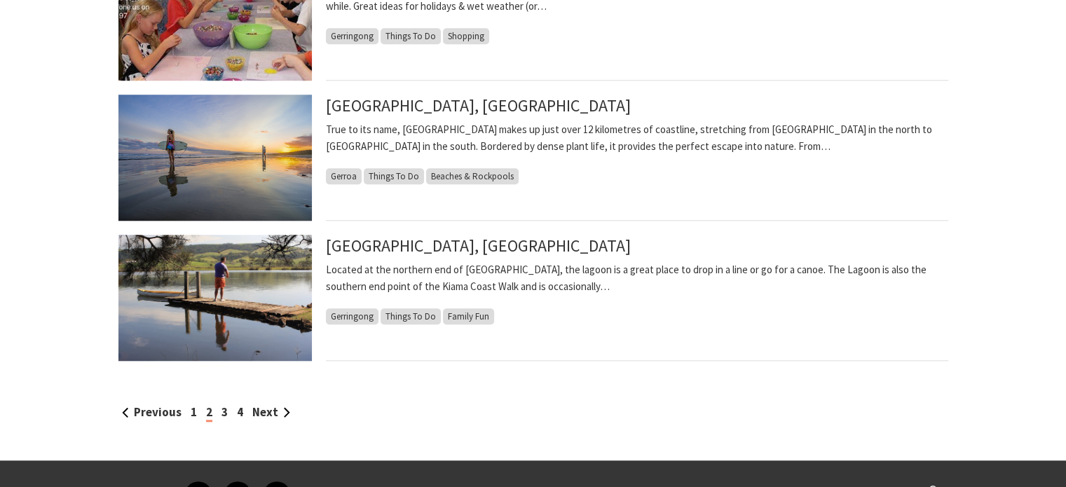
scroll to position [1191, 0]
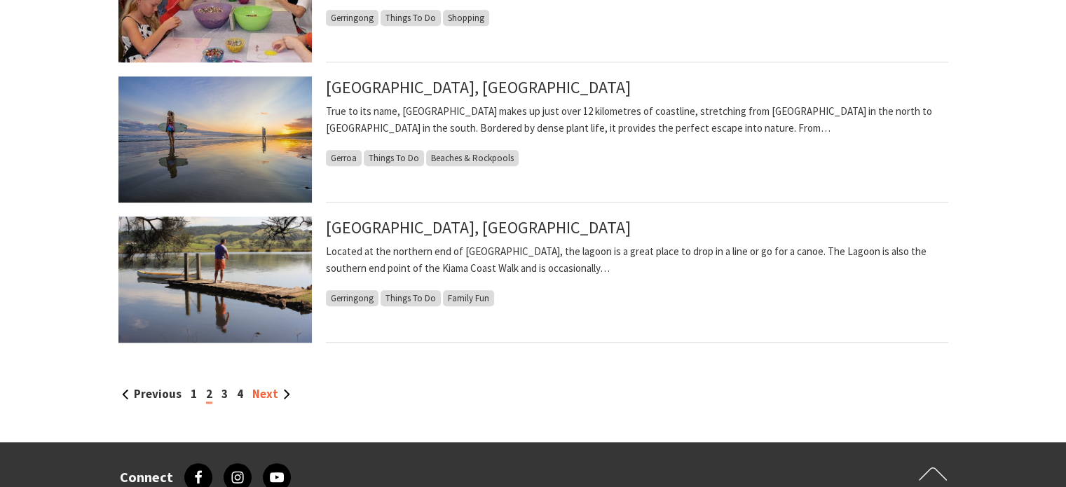
click at [269, 395] on link "Next" at bounding box center [271, 393] width 38 height 15
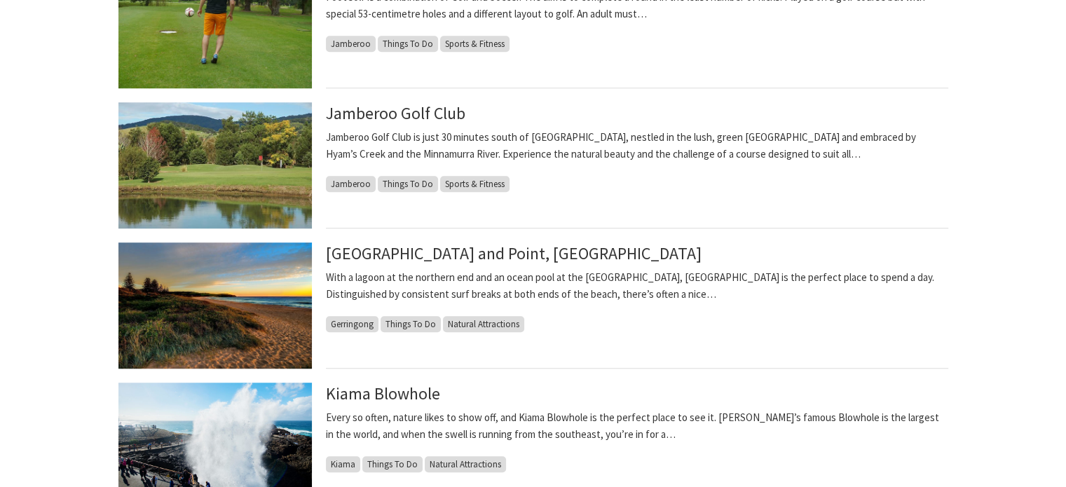
scroll to position [1191, 0]
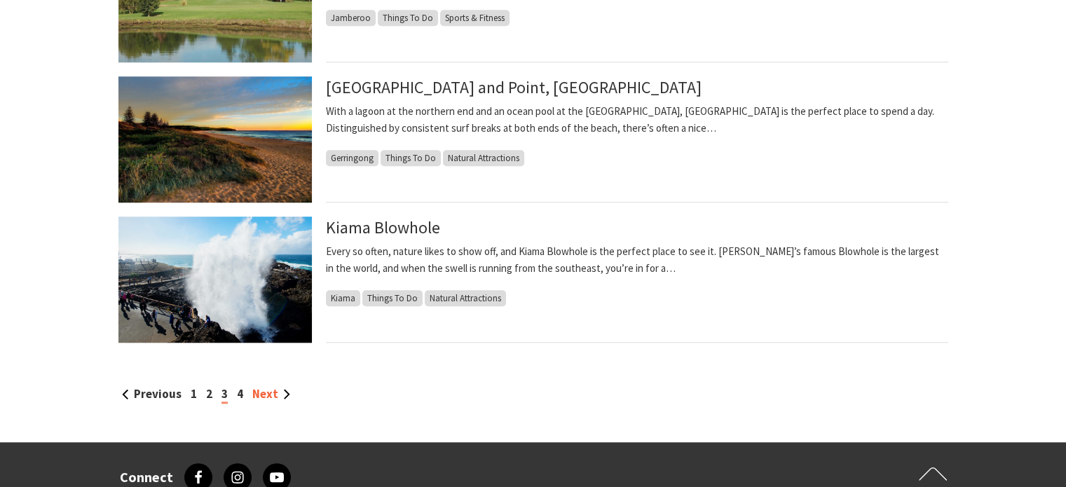
drag, startPoint x: 253, startPoint y: 392, endPoint x: 262, endPoint y: 392, distance: 9.1
click at [253, 392] on link "Next" at bounding box center [271, 393] width 38 height 15
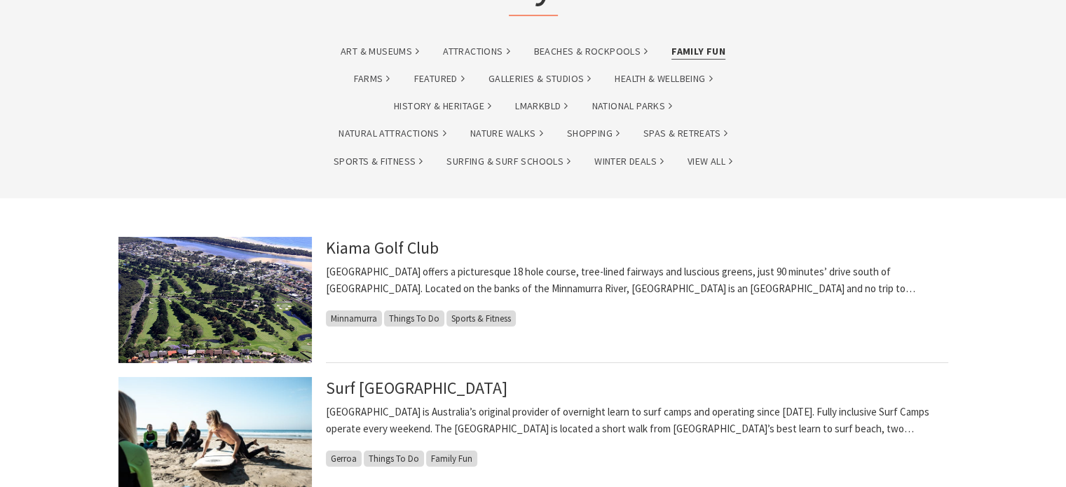
scroll to position [280, 0]
